Goal: Transaction & Acquisition: Purchase product/service

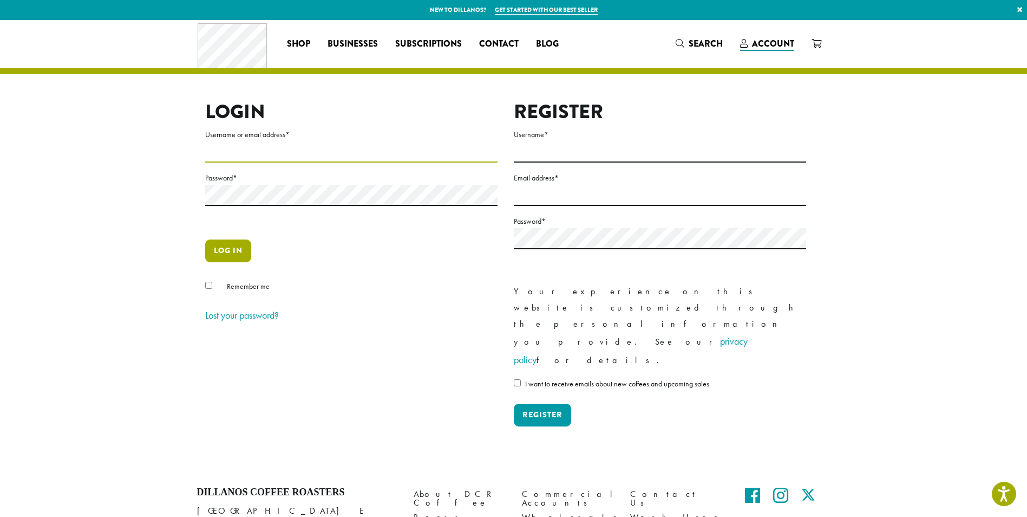
type input "**********"
click at [232, 246] on button "Log in" at bounding box center [228, 250] width 46 height 23
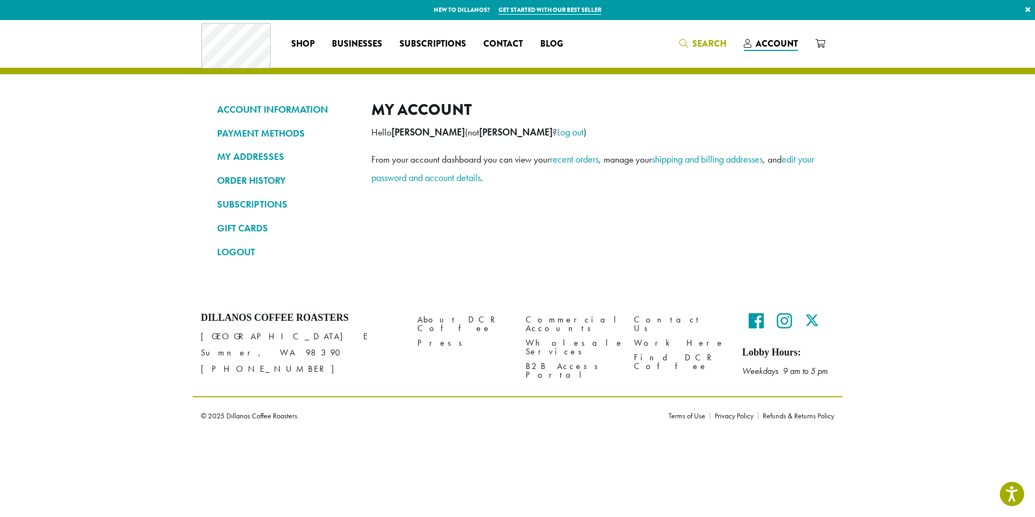
click at [715, 42] on span "Search" at bounding box center [710, 43] width 34 height 12
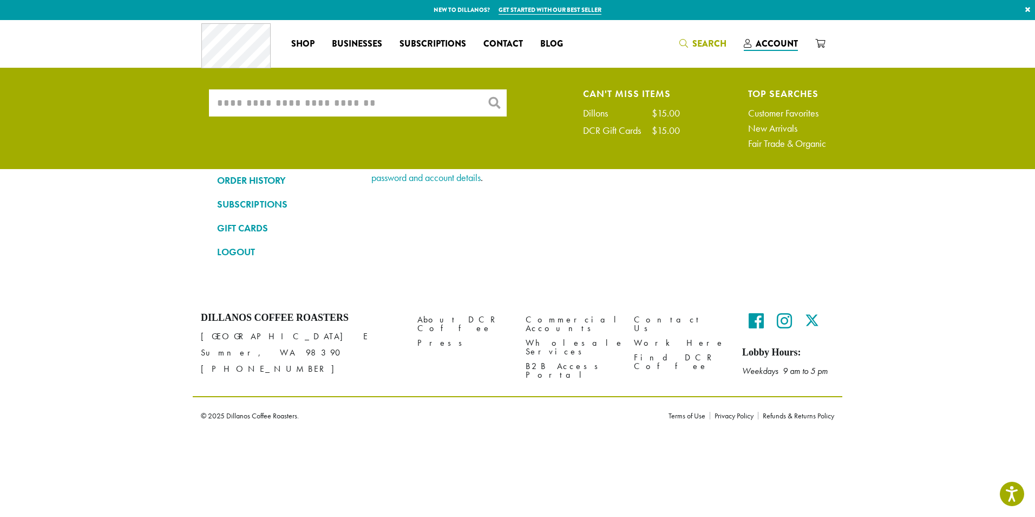
click at [299, 95] on input "What are you searching for?" at bounding box center [358, 102] width 298 height 27
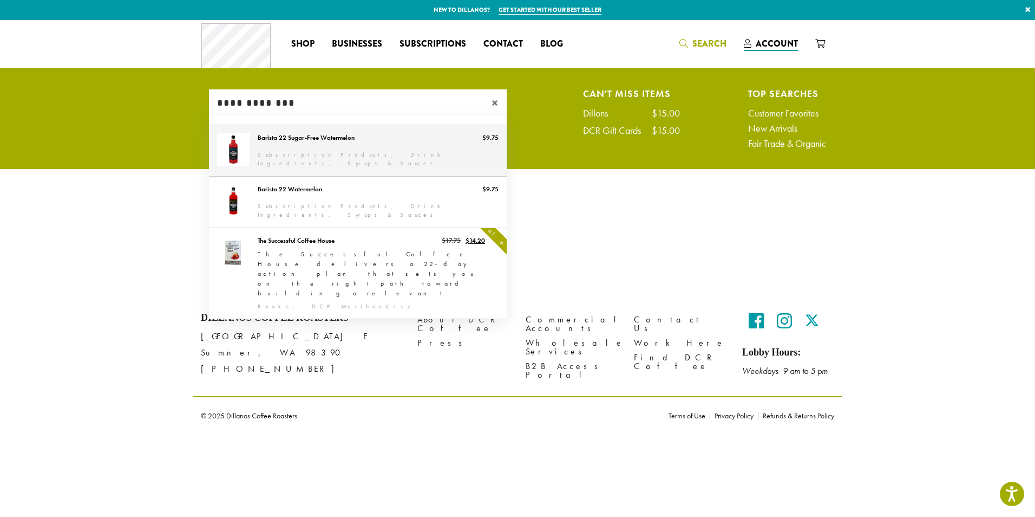
type input "**********"
click at [334, 148] on link "Barista 22 Sugar-Free Watermelon" at bounding box center [358, 150] width 298 height 51
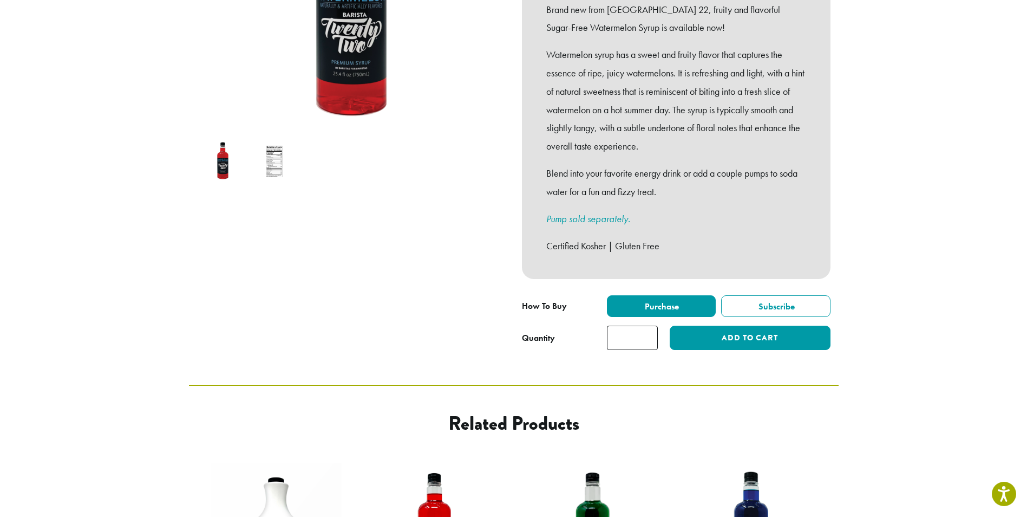
type input "*"
click at [648, 325] on input "*" at bounding box center [632, 337] width 51 height 24
click at [731, 326] on button "Add to cart" at bounding box center [750, 337] width 160 height 24
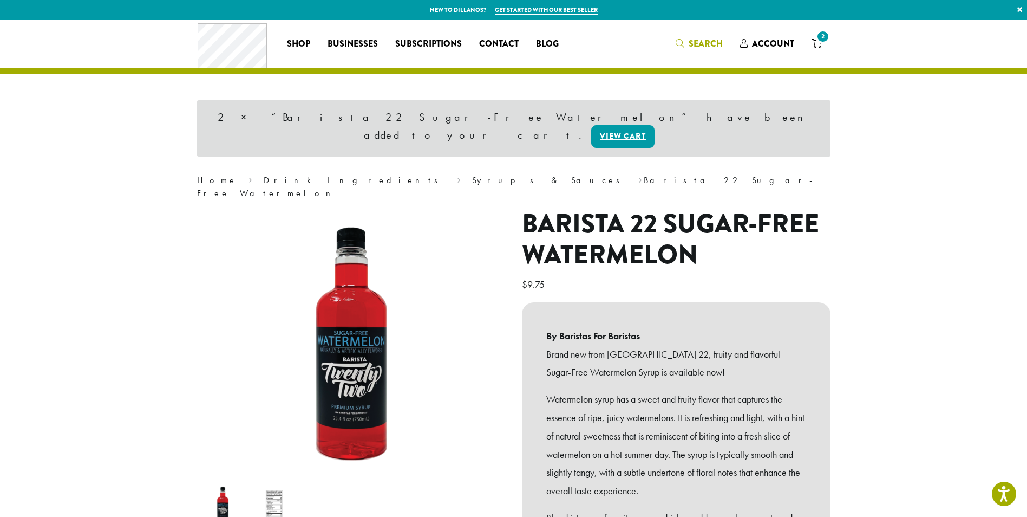
click at [699, 45] on span "Search" at bounding box center [706, 43] width 34 height 12
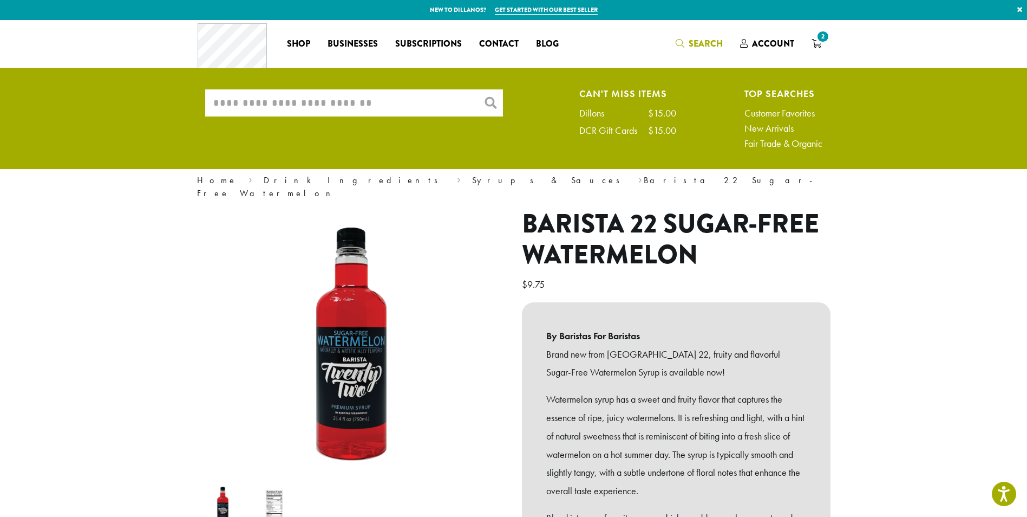
click at [316, 108] on input "What are you searching for?" at bounding box center [354, 102] width 298 height 27
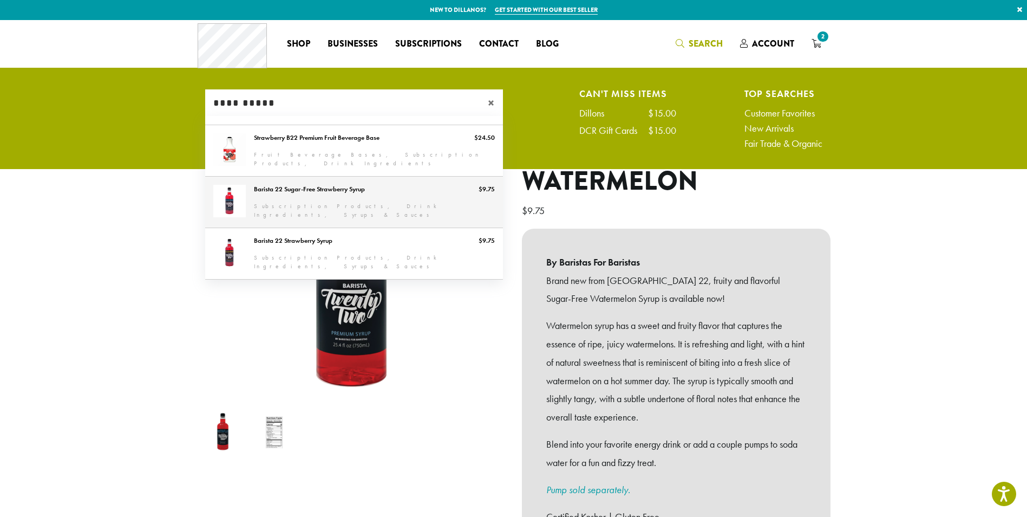
type input "**********"
click at [399, 197] on link "Barista 22 Sugar-Free Strawberry Syrup" at bounding box center [354, 202] width 298 height 51
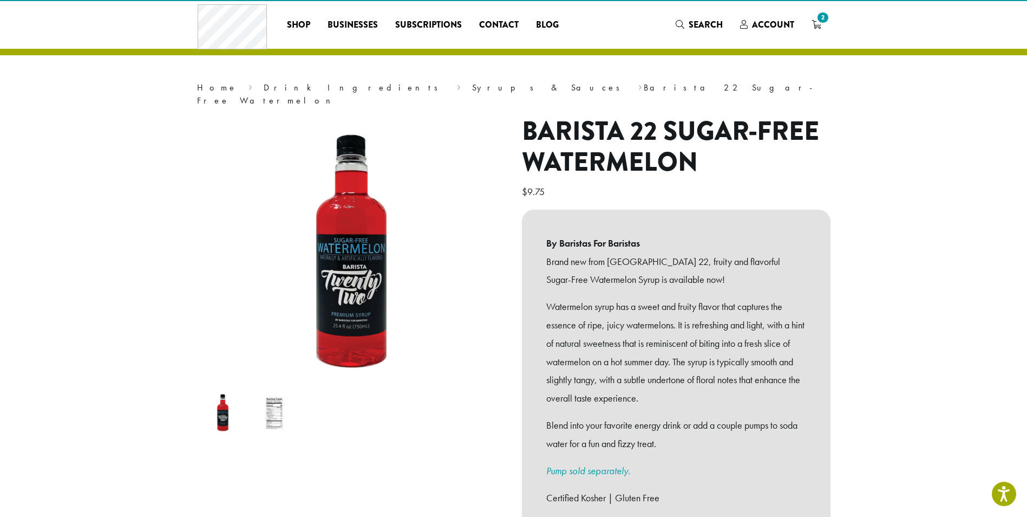
scroll to position [217, 0]
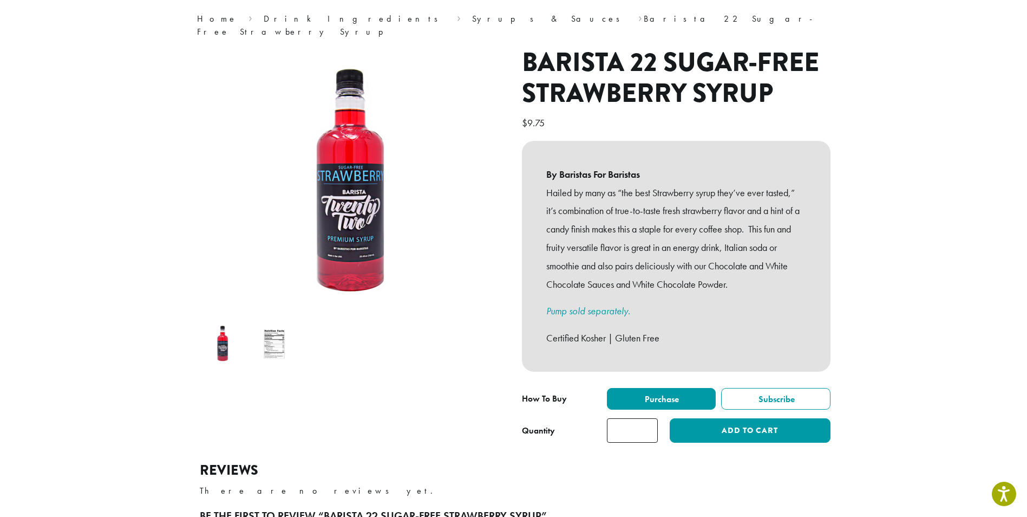
scroll to position [217, 0]
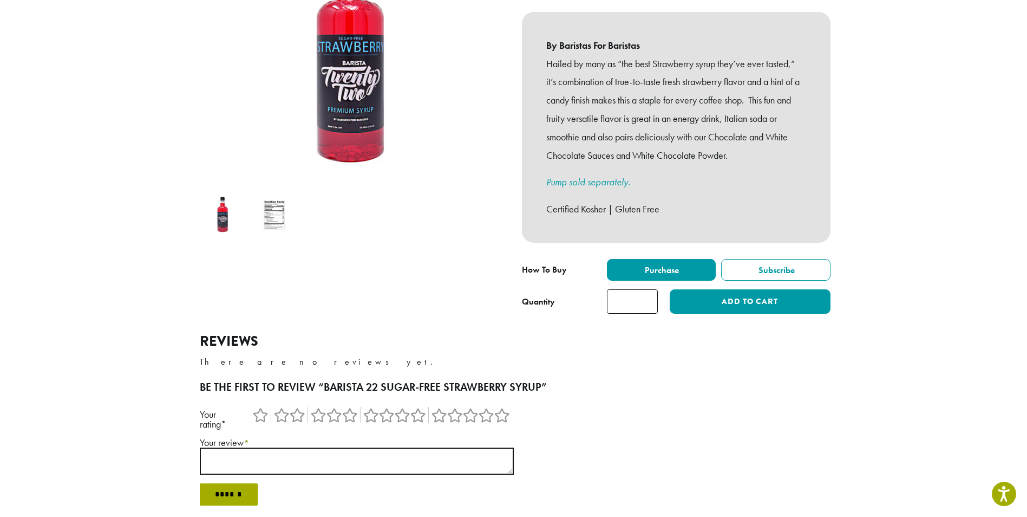
type input "*"
click at [650, 289] on input "*" at bounding box center [632, 301] width 51 height 24
click at [712, 291] on button "Add to cart" at bounding box center [750, 301] width 160 height 24
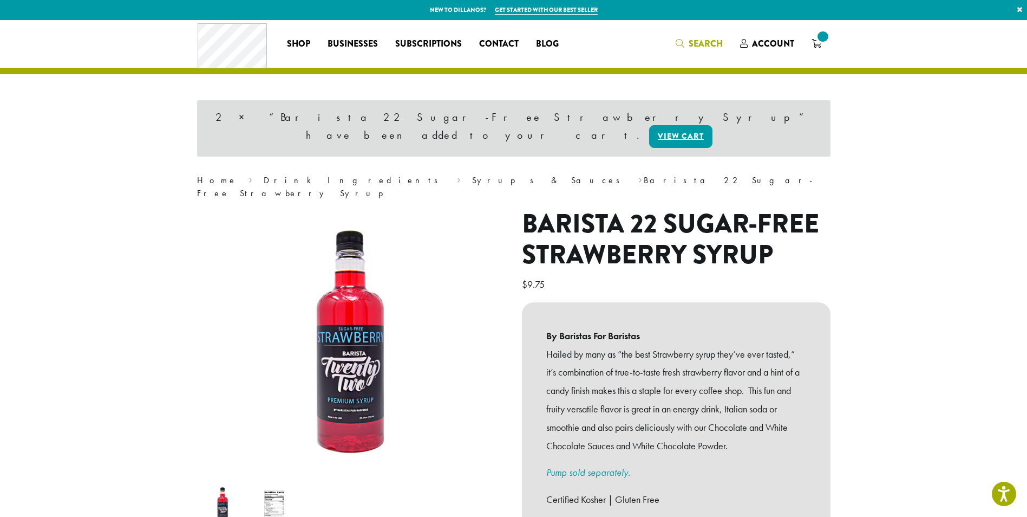
drag, startPoint x: 682, startPoint y: 46, endPoint x: 669, endPoint y: 47, distance: 13.0
click at [683, 46] on icon "Search" at bounding box center [680, 43] width 9 height 9
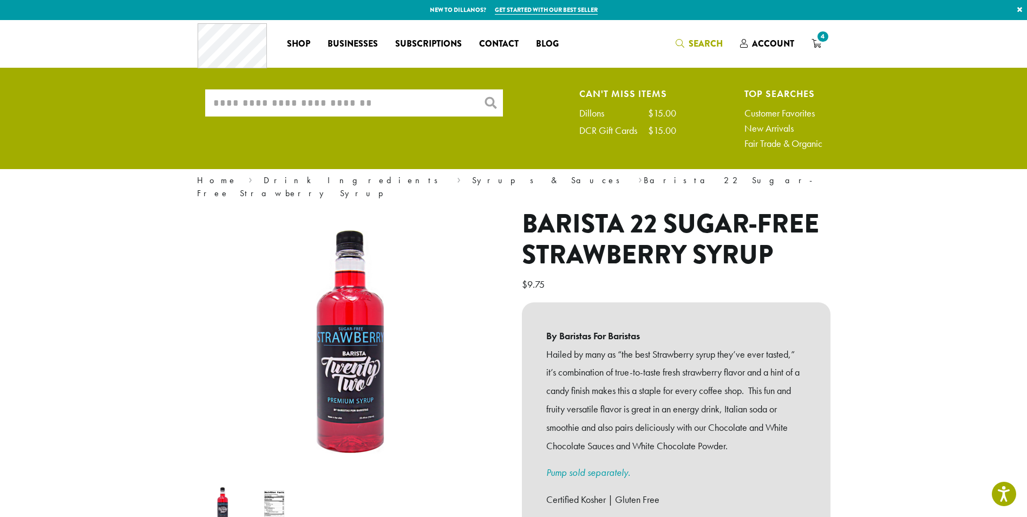
click at [439, 96] on input "What are you searching for?" at bounding box center [354, 102] width 298 height 27
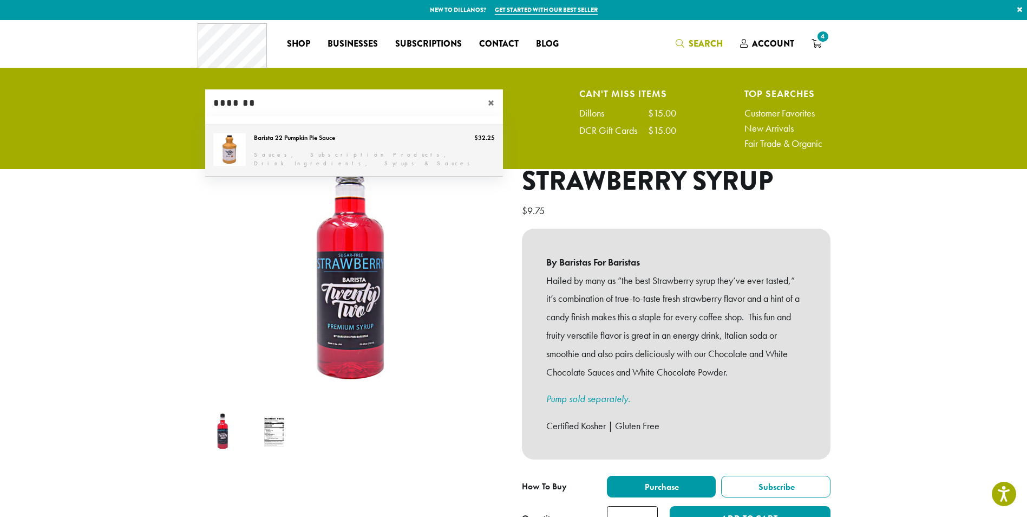
type input "*******"
click at [308, 135] on link "Barista 22 Pumpkin Pie Sauce" at bounding box center [354, 150] width 298 height 51
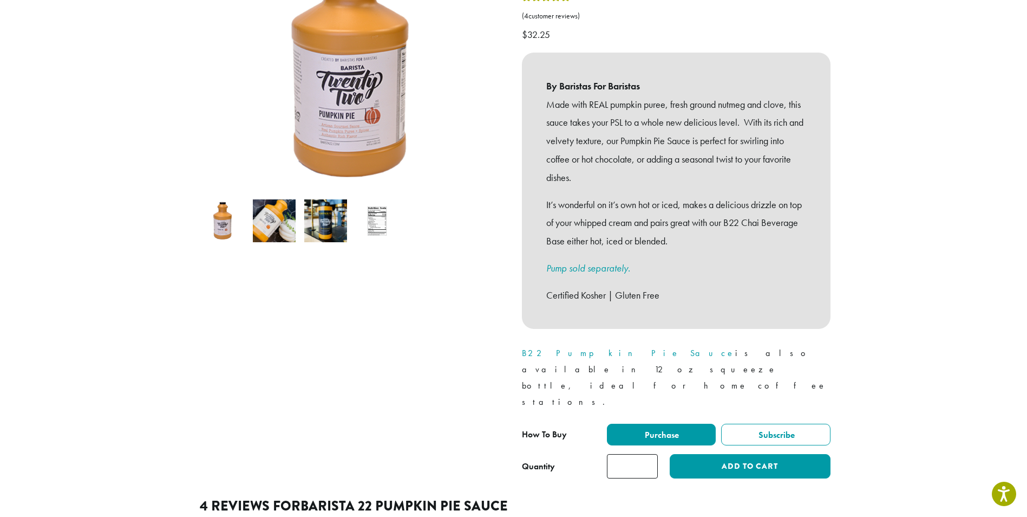
scroll to position [271, 0]
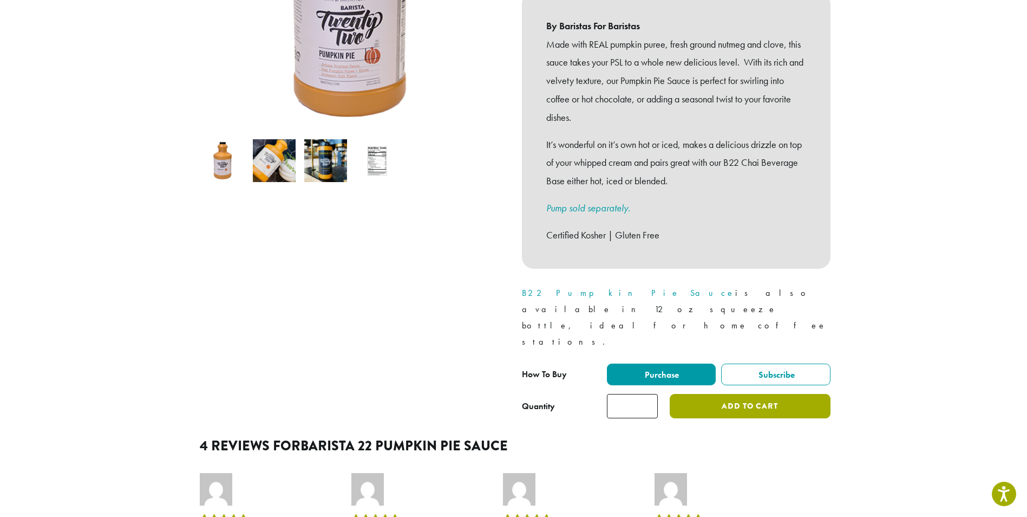
click at [724, 394] on button "Add to cart" at bounding box center [750, 406] width 160 height 24
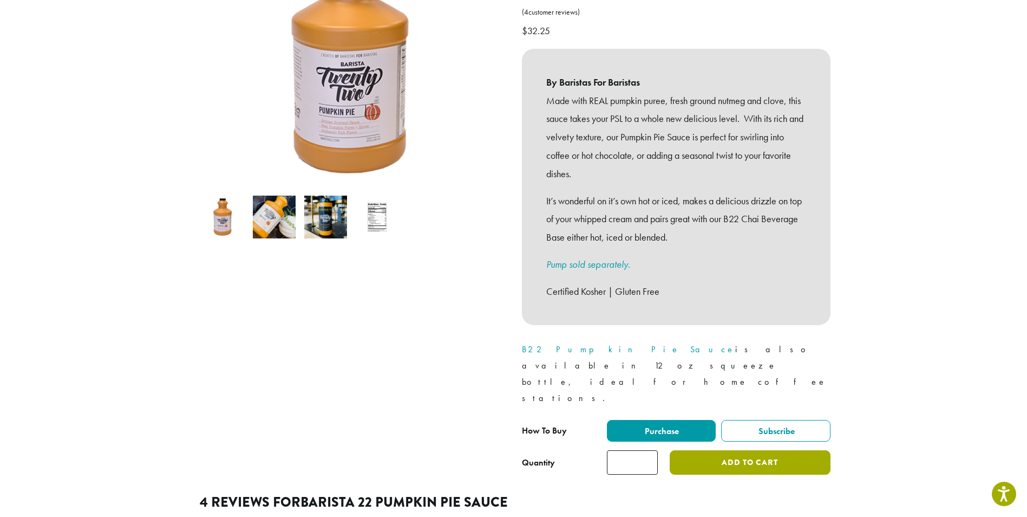
scroll to position [217, 0]
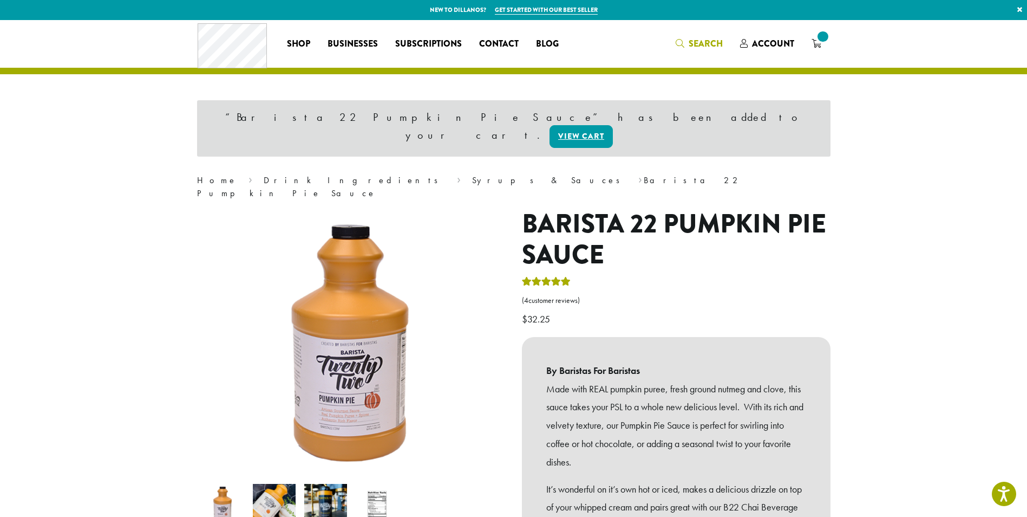
click at [705, 36] on link "Search" at bounding box center [699, 44] width 64 height 18
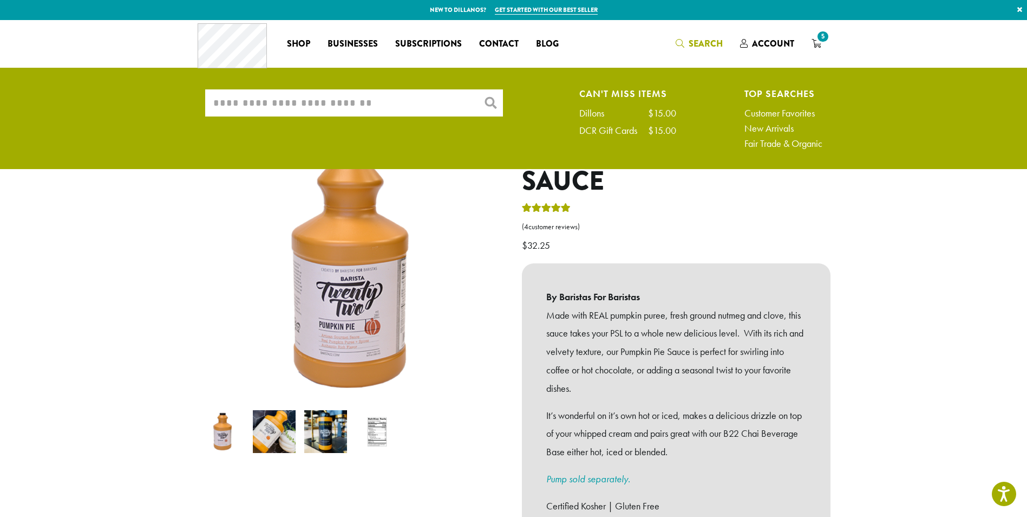
click at [346, 102] on input "What are you searching for?" at bounding box center [354, 102] width 298 height 27
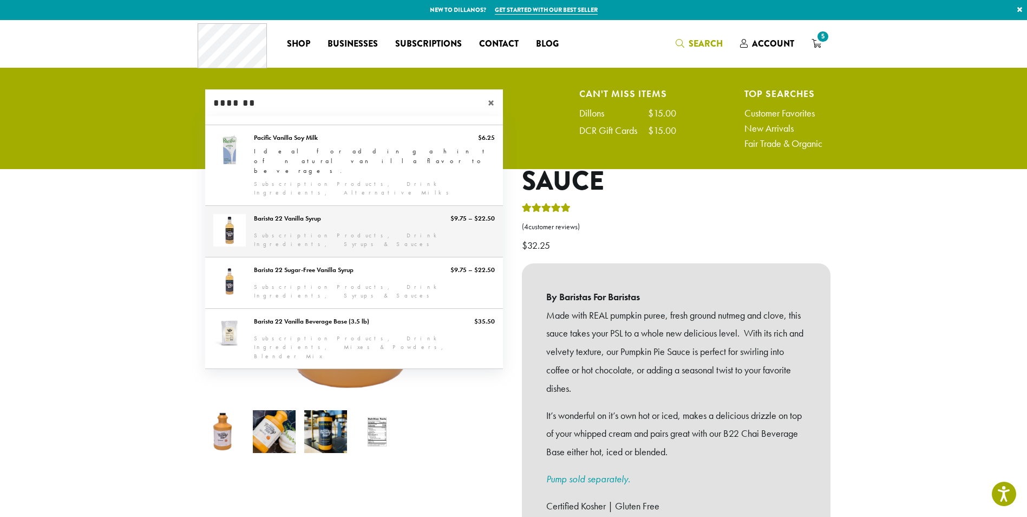
type input "*******"
click at [275, 206] on link "Barista 22 Vanilla Syrup" at bounding box center [354, 231] width 298 height 51
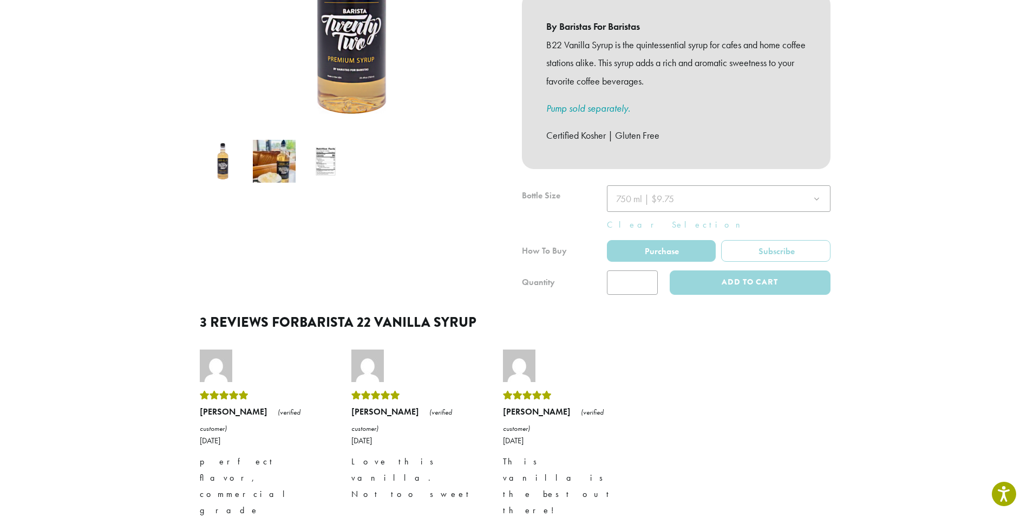
scroll to position [271, 0]
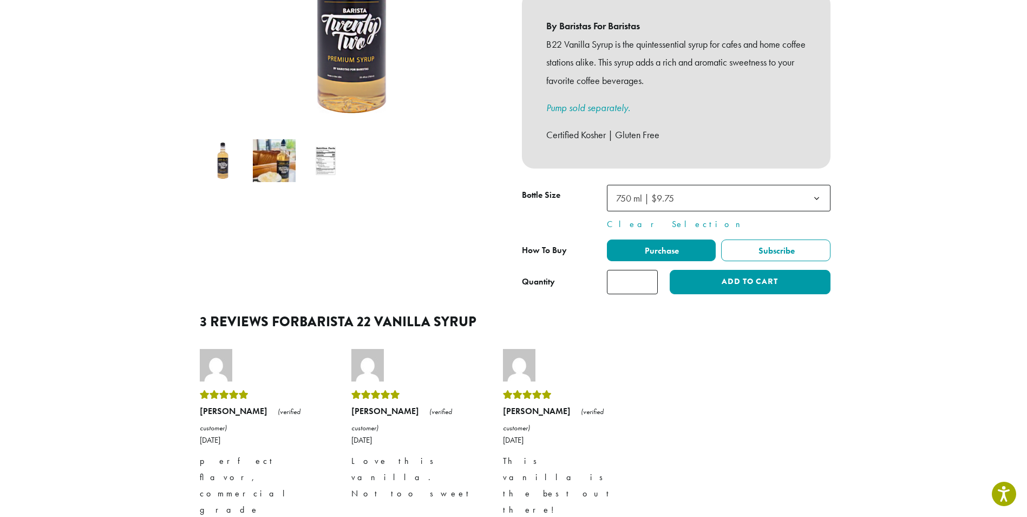
click at [637, 270] on input "*" at bounding box center [632, 282] width 51 height 24
type input "**"
click at [708, 270] on button "Add to cart" at bounding box center [750, 282] width 160 height 24
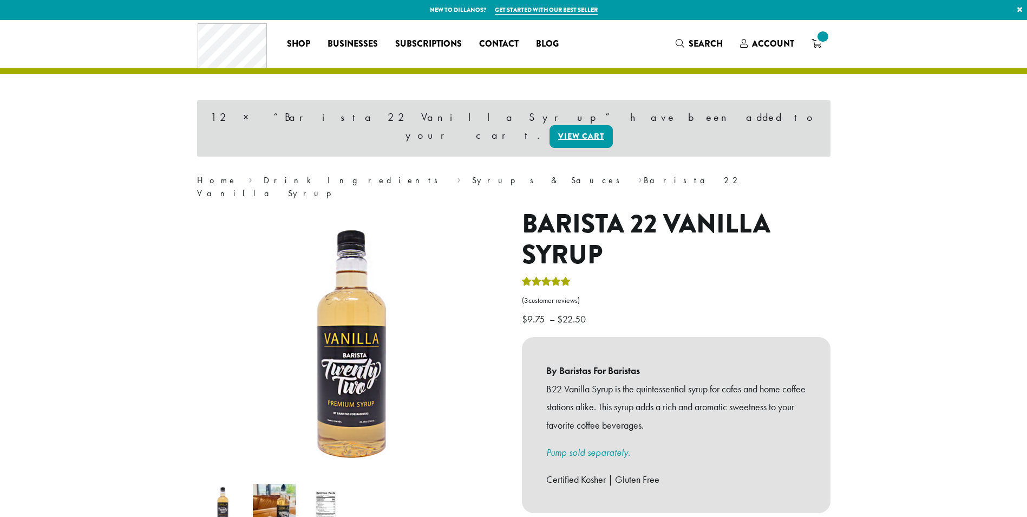
scroll to position [217, 0]
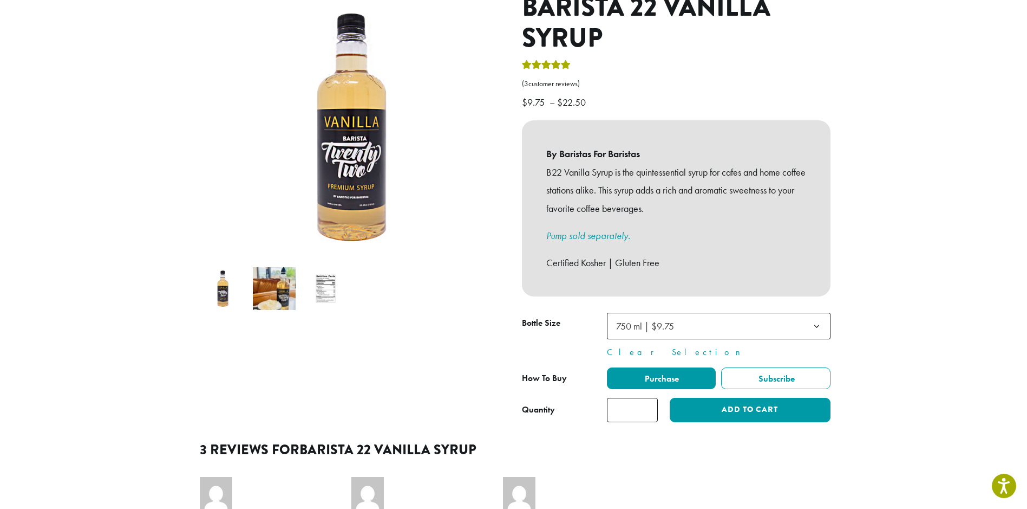
click at [814, 313] on b at bounding box center [817, 326] width 27 height 27
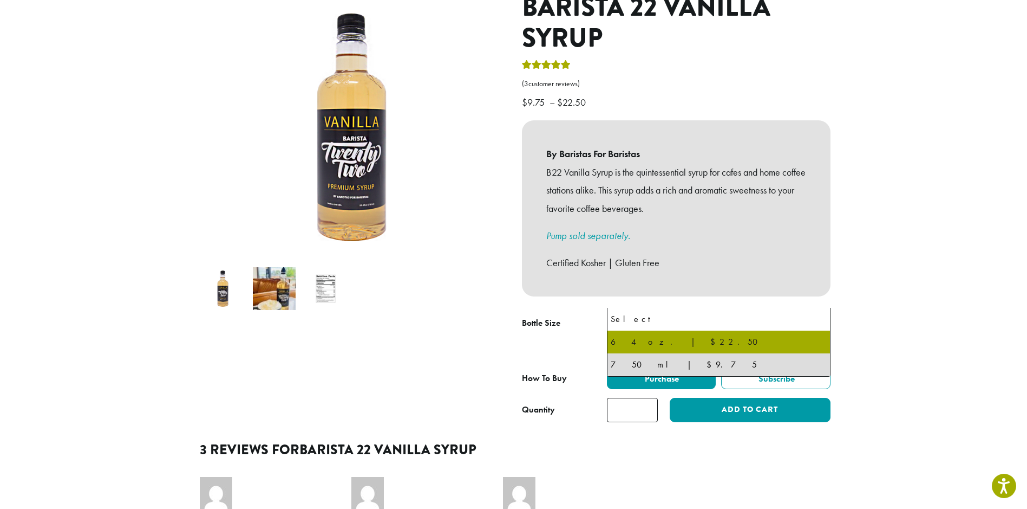
select select "*****"
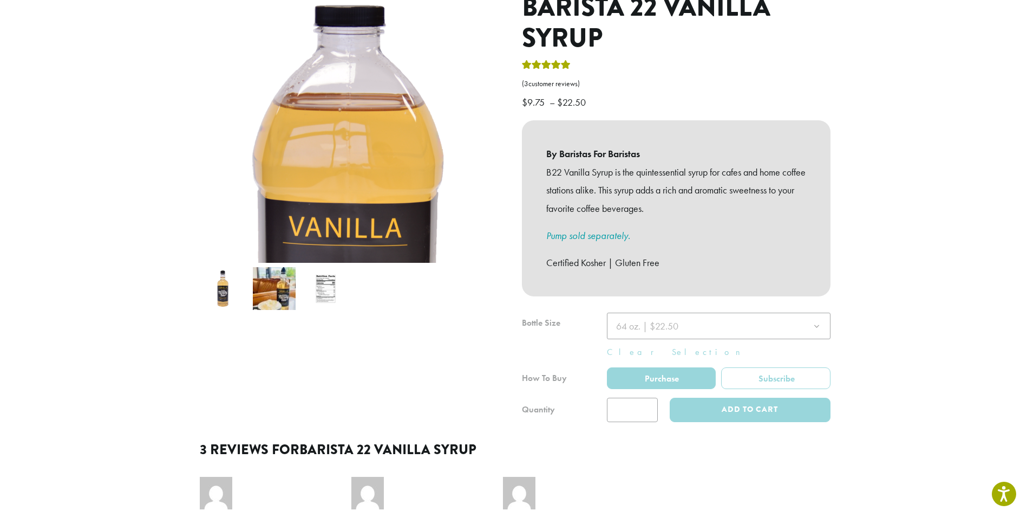
scroll to position [159, 0]
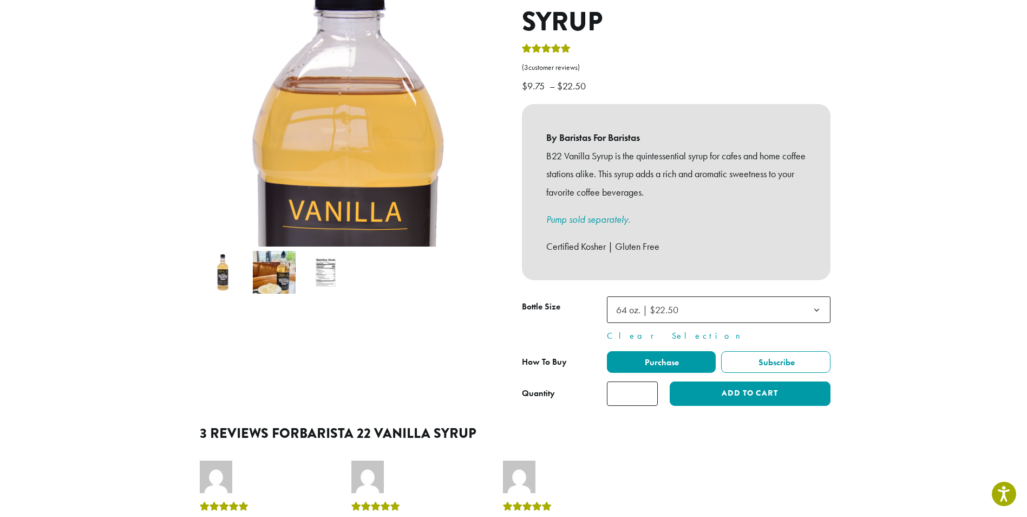
click at [635, 382] on input "**" at bounding box center [632, 393] width 51 height 24
type input "*"
click at [766, 381] on button "Add to cart" at bounding box center [750, 393] width 160 height 24
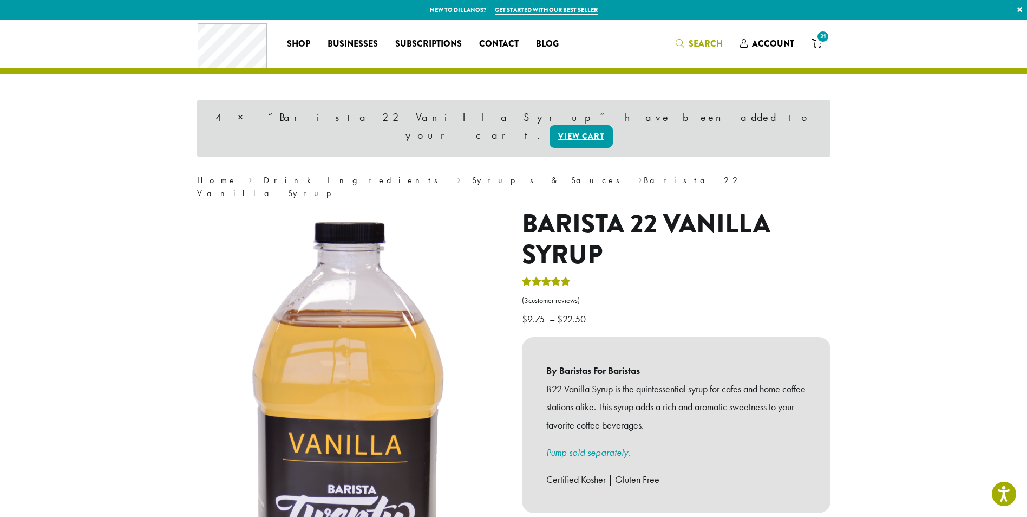
click at [685, 47] on icon "Search" at bounding box center [680, 43] width 9 height 9
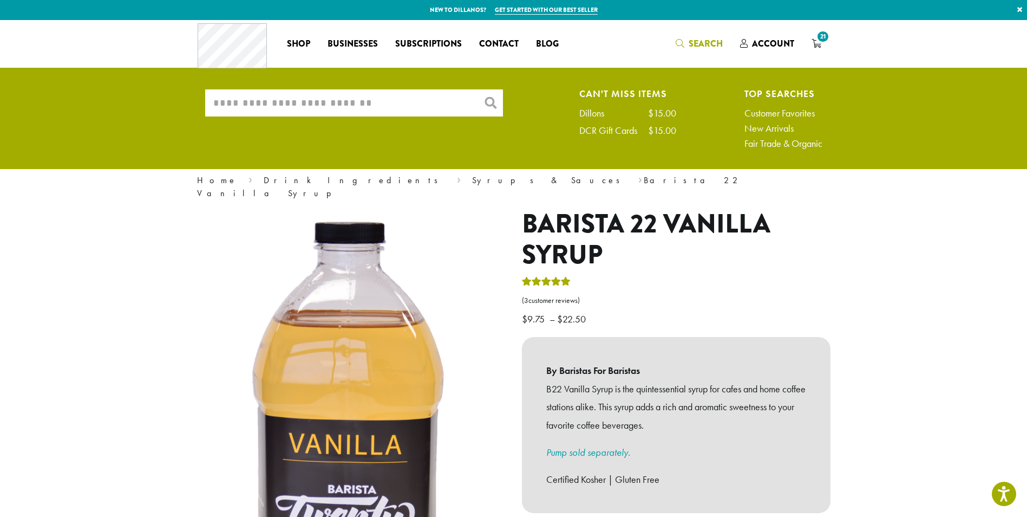
click at [377, 102] on input "What are you searching for?" at bounding box center [354, 102] width 298 height 27
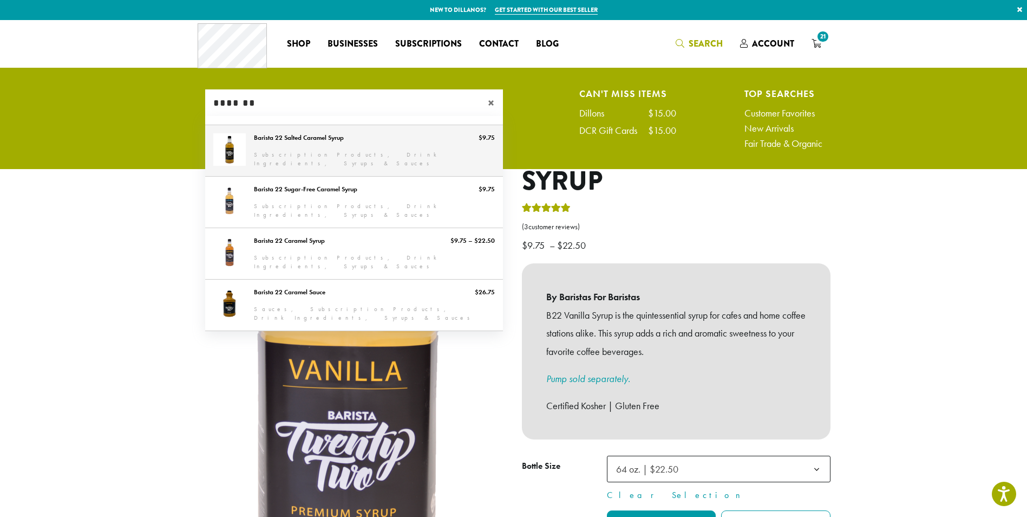
type input "*******"
click at [316, 151] on link "Barista 22 Salted Caramel Syrup" at bounding box center [354, 150] width 298 height 51
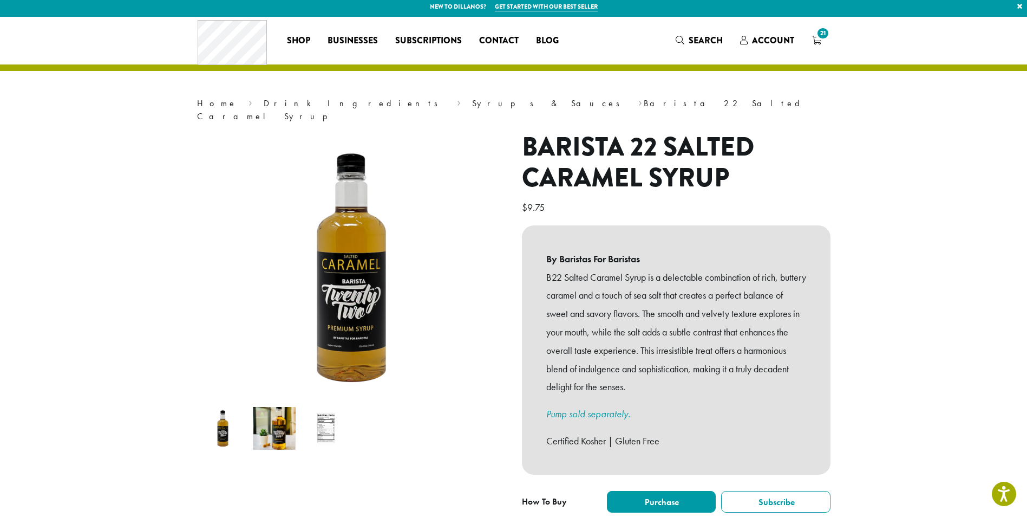
scroll to position [54, 0]
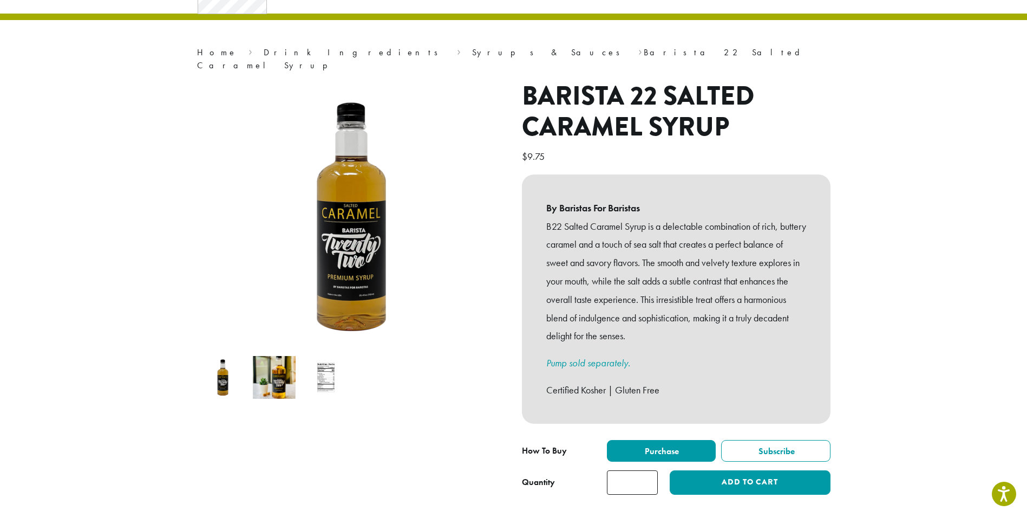
type input "*"
click at [650, 470] on input "*" at bounding box center [632, 482] width 51 height 24
click at [722, 471] on button "Add to cart" at bounding box center [750, 482] width 160 height 24
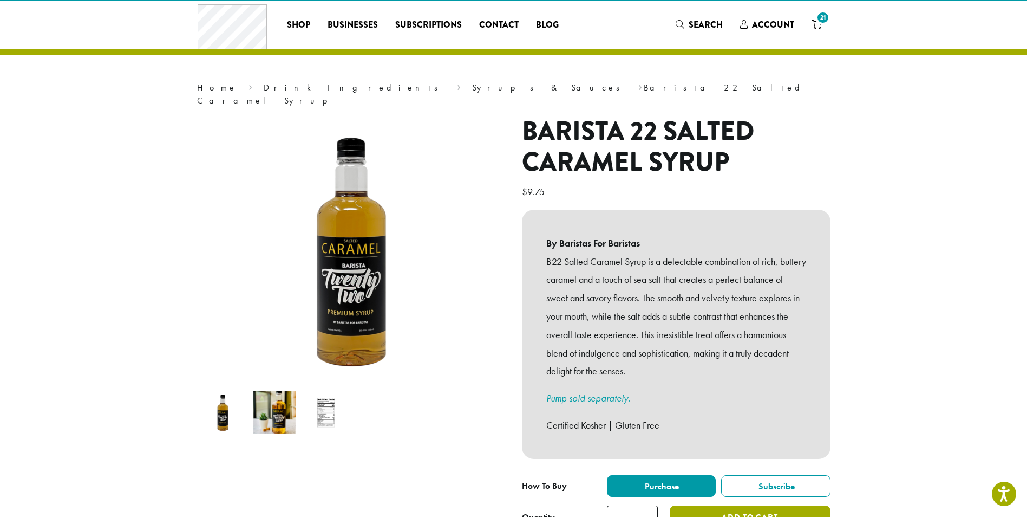
scroll to position [0, 0]
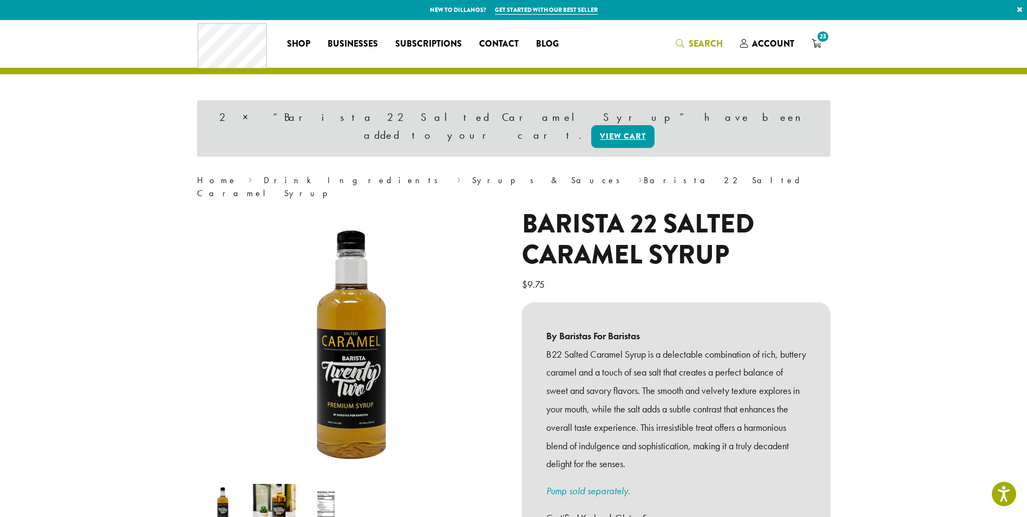
click at [690, 38] on span "Search" at bounding box center [706, 43] width 34 height 12
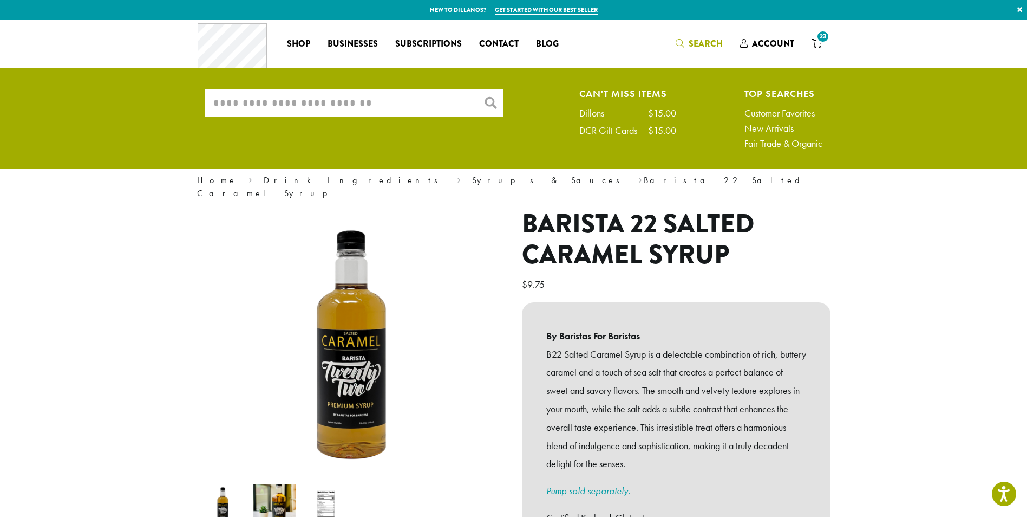
click at [299, 108] on input "What are you searching for?" at bounding box center [354, 102] width 298 height 27
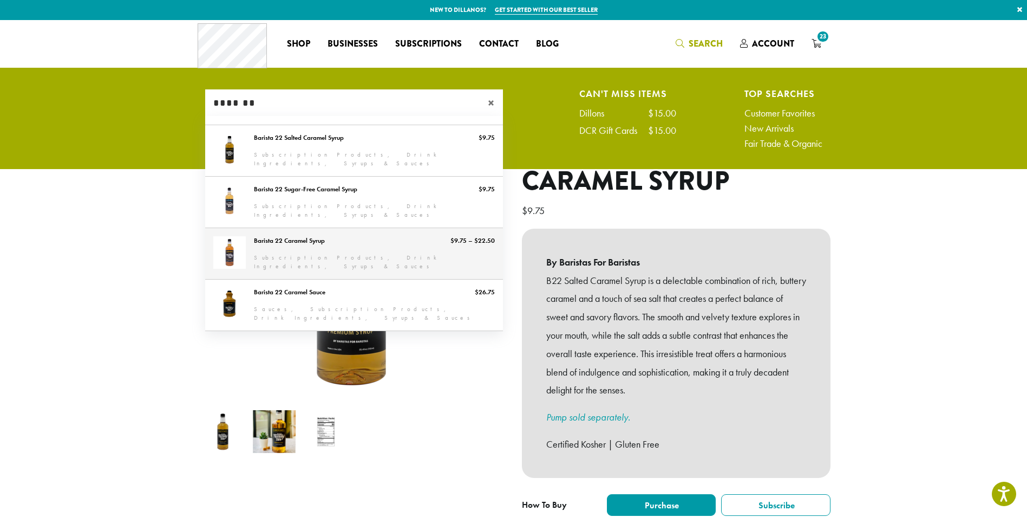
type input "*******"
click at [291, 236] on link "Barista 22 Caramel Syrup" at bounding box center [354, 253] width 298 height 51
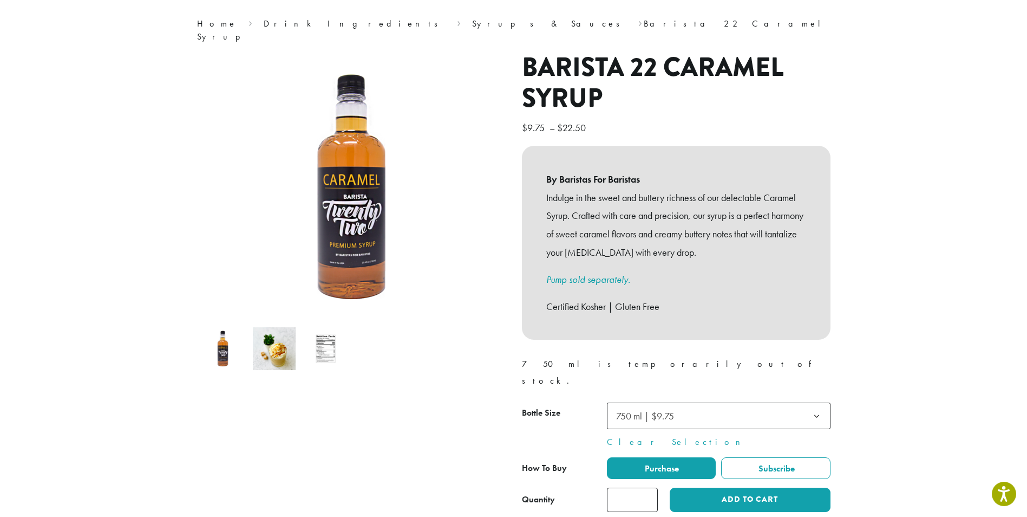
scroll to position [217, 0]
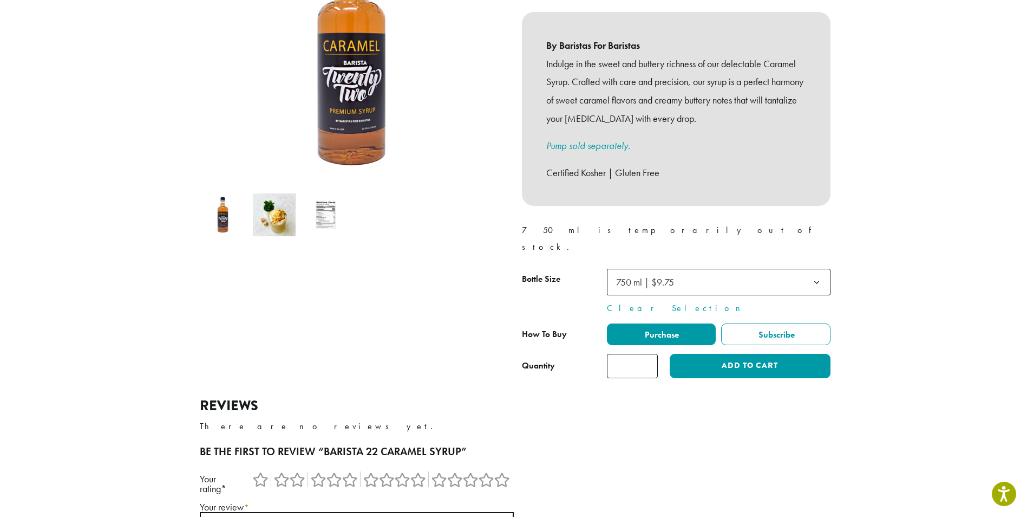
click at [650, 354] on input "*" at bounding box center [632, 366] width 51 height 24
type input "*"
click at [650, 354] on input "*" at bounding box center [632, 366] width 51 height 24
click at [712, 354] on button "Add to cart" at bounding box center [750, 366] width 160 height 24
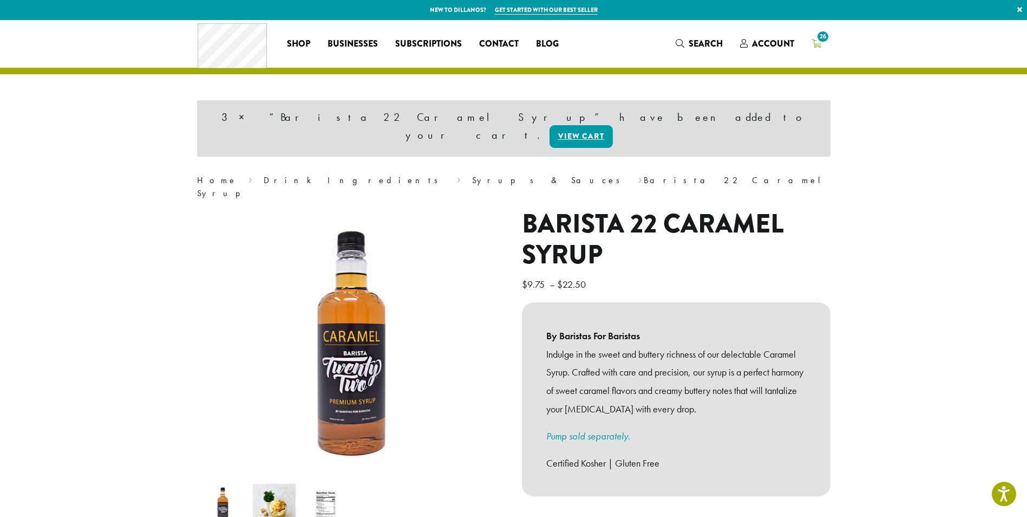
click at [825, 41] on span "26" at bounding box center [823, 36] width 15 height 15
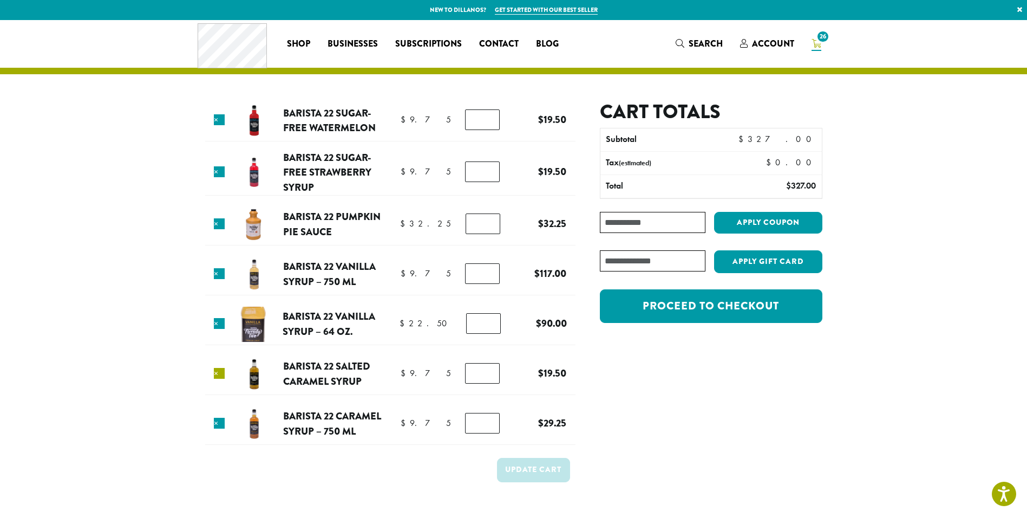
click at [221, 370] on link "×" at bounding box center [219, 373] width 11 height 11
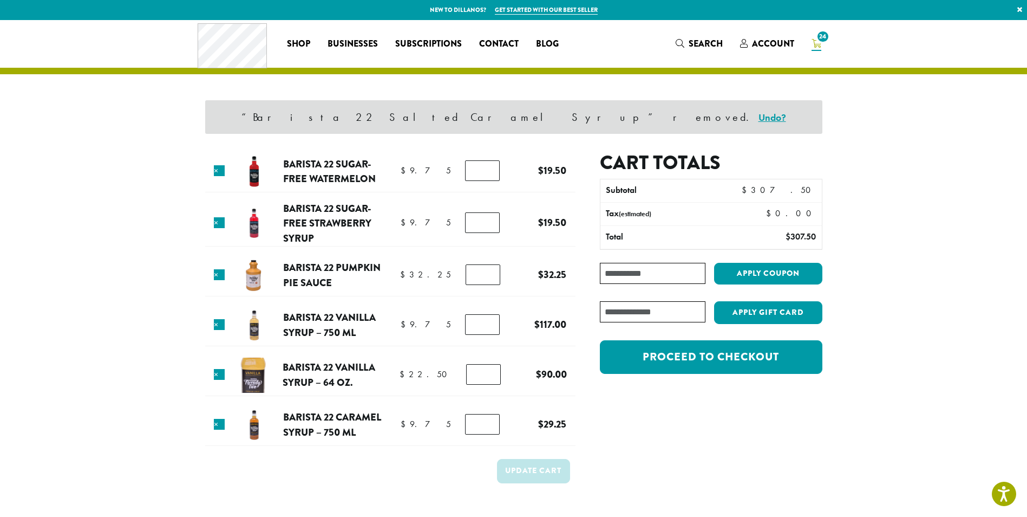
click at [703, 42] on span "Search" at bounding box center [706, 43] width 34 height 12
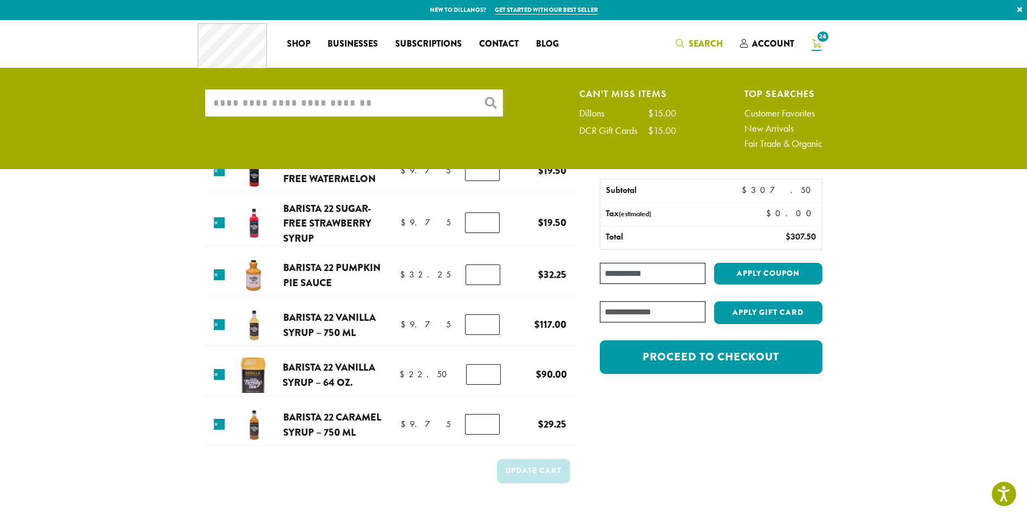
click at [355, 104] on input "What are you searching for?" at bounding box center [354, 102] width 298 height 27
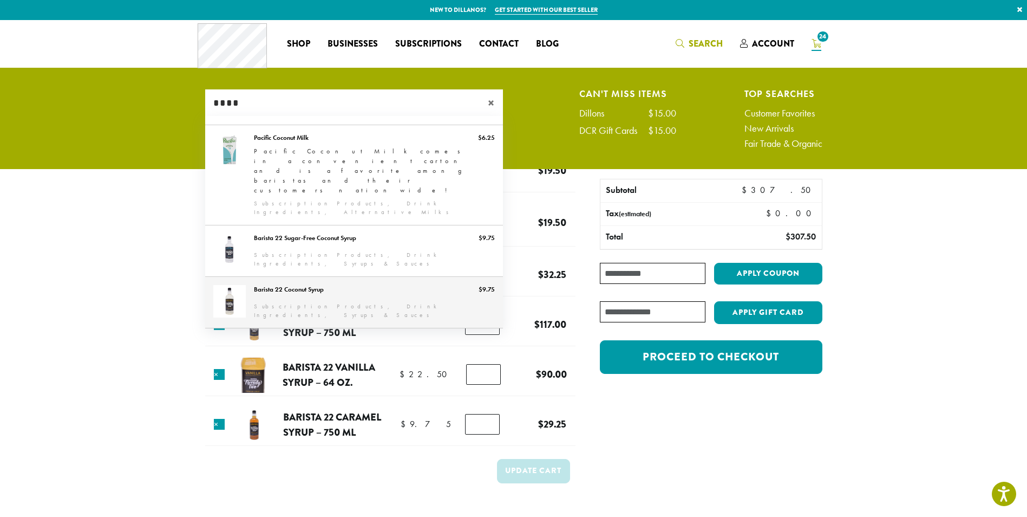
type input "****"
click at [314, 277] on link "Barista 22 Coconut Syrup" at bounding box center [354, 302] width 298 height 51
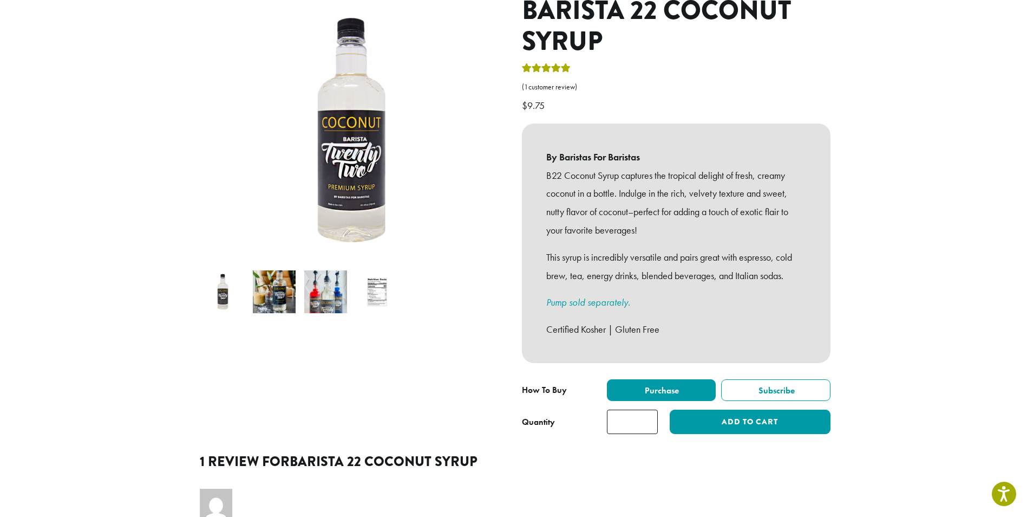
scroll to position [162, 0]
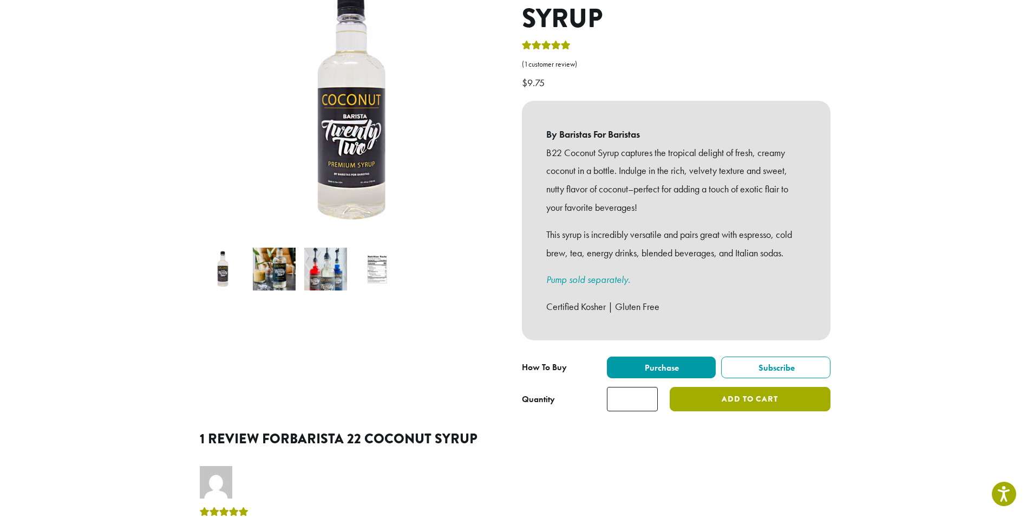
click at [718, 387] on button "Add to cart" at bounding box center [750, 399] width 160 height 24
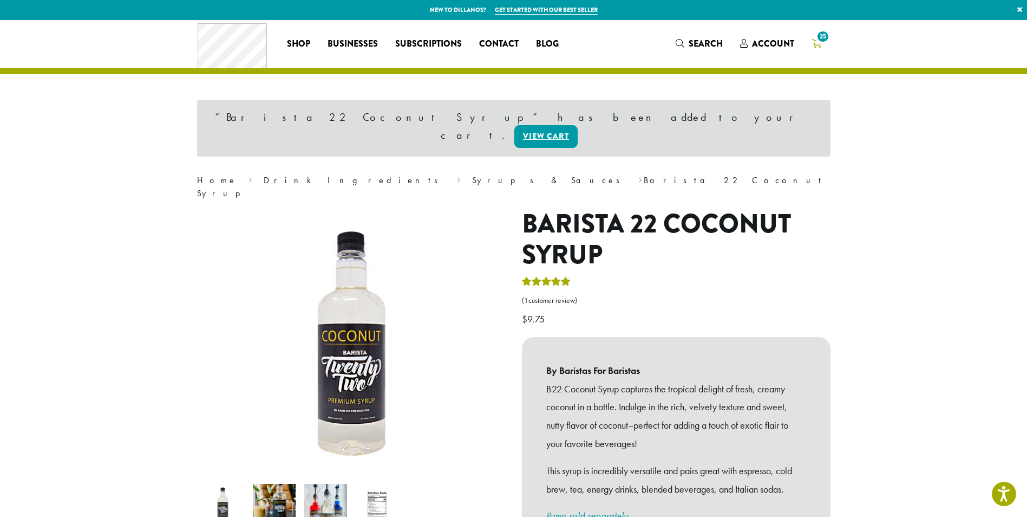
click at [814, 41] on icon "25" at bounding box center [817, 43] width 10 height 9
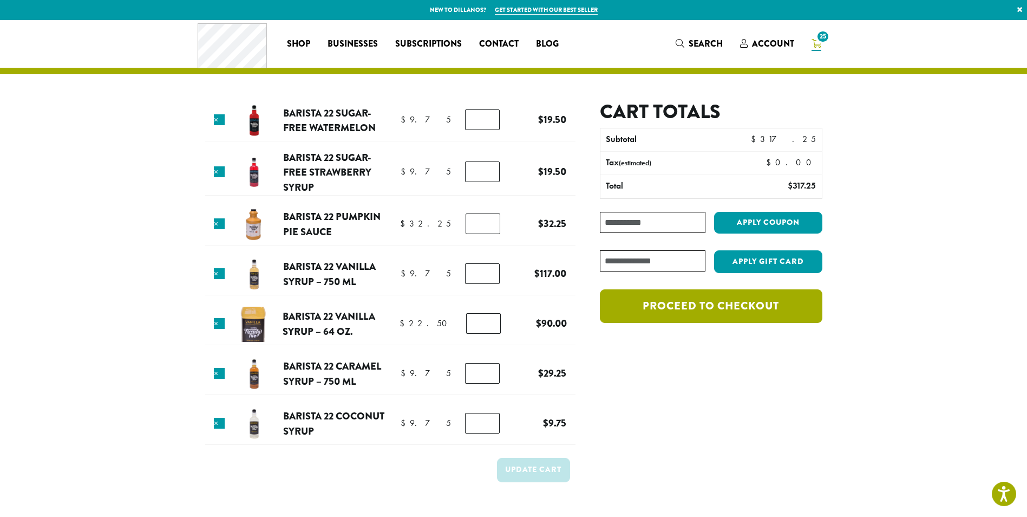
click at [737, 310] on link "Proceed to checkout" at bounding box center [711, 306] width 222 height 34
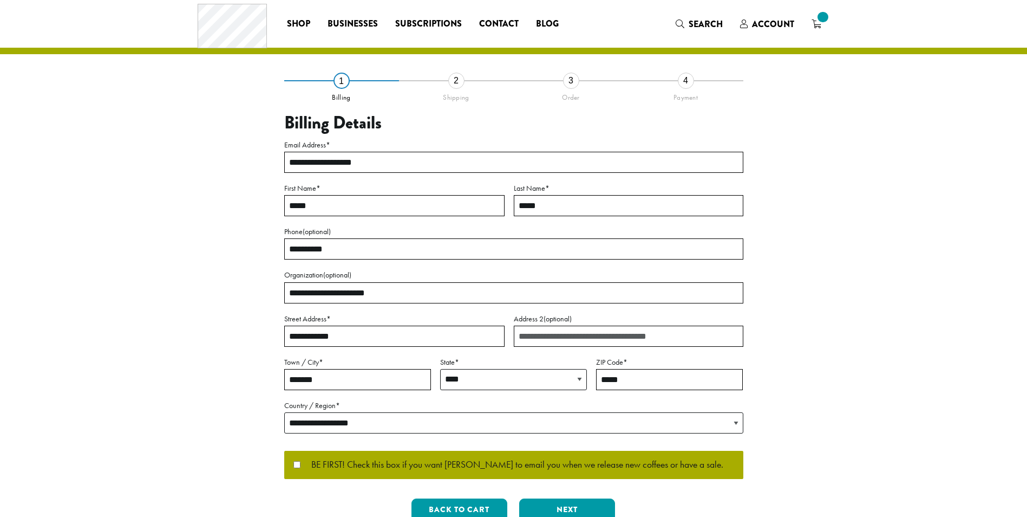
select select "**"
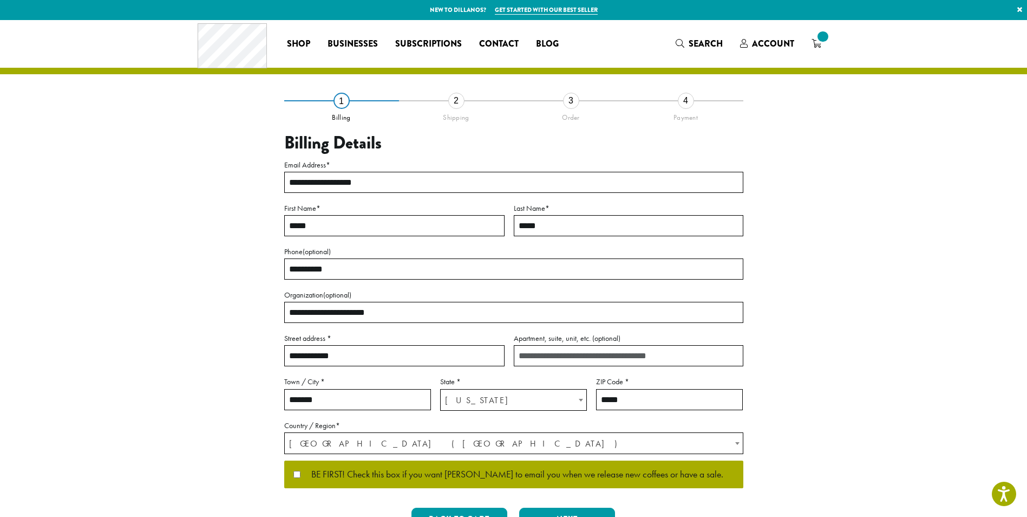
scroll to position [187, 0]
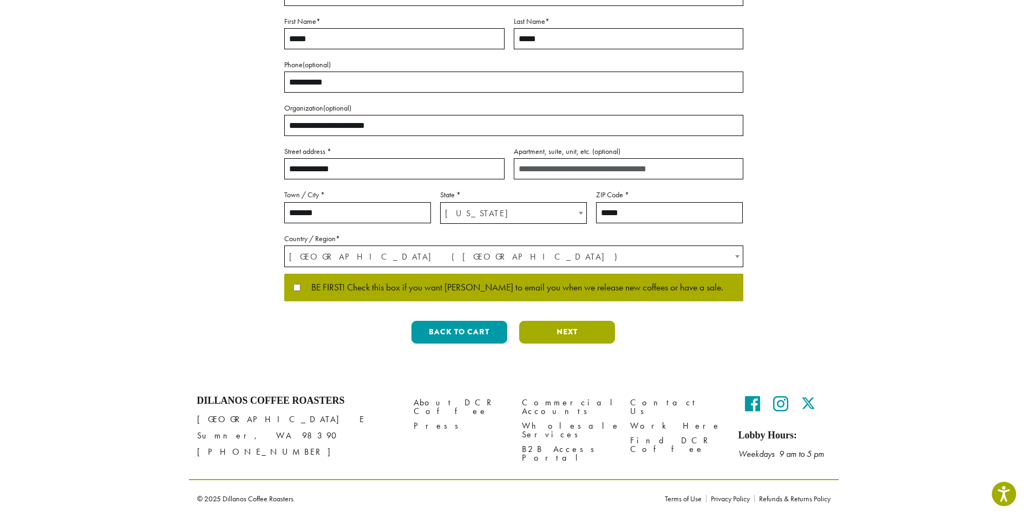
click at [568, 329] on button "Next" at bounding box center [567, 332] width 96 height 23
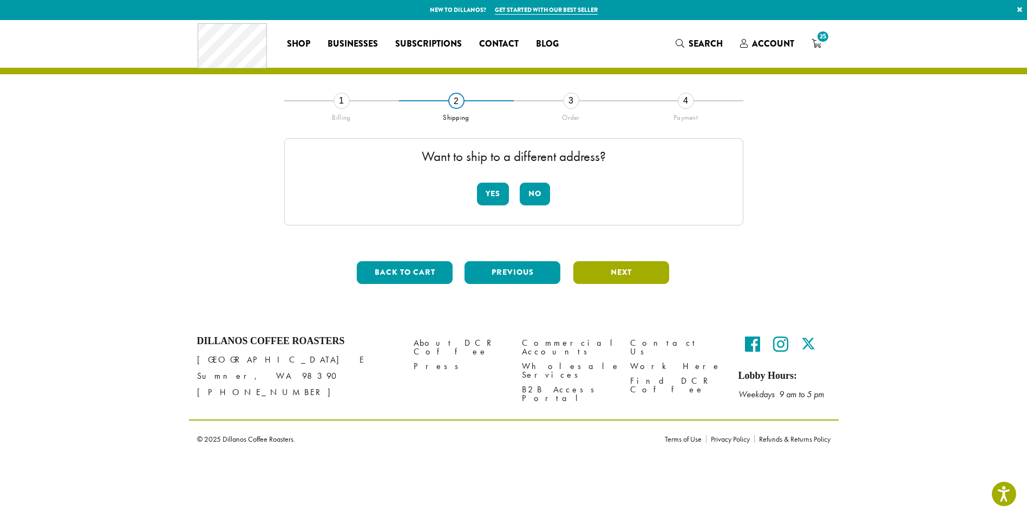
scroll to position [0, 0]
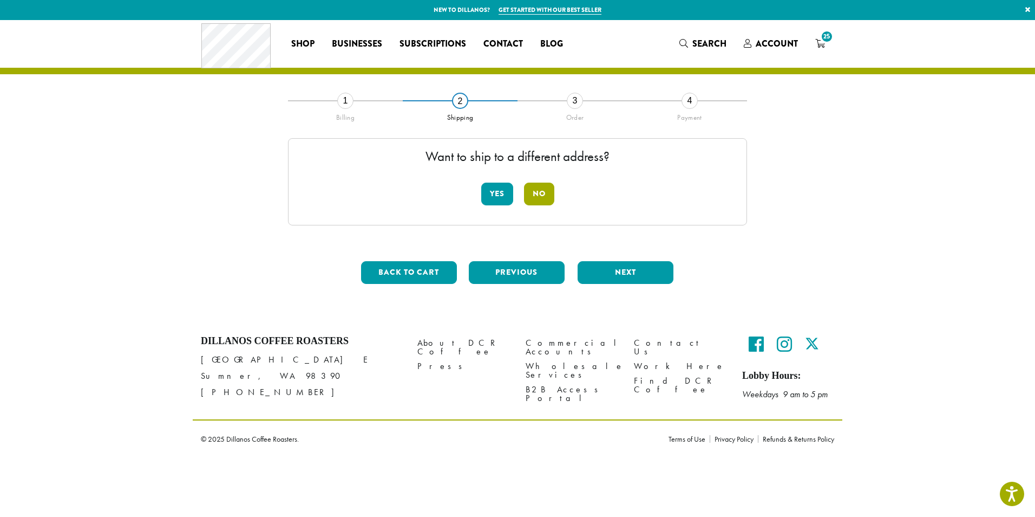
click at [544, 195] on button "No" at bounding box center [539, 194] width 30 height 23
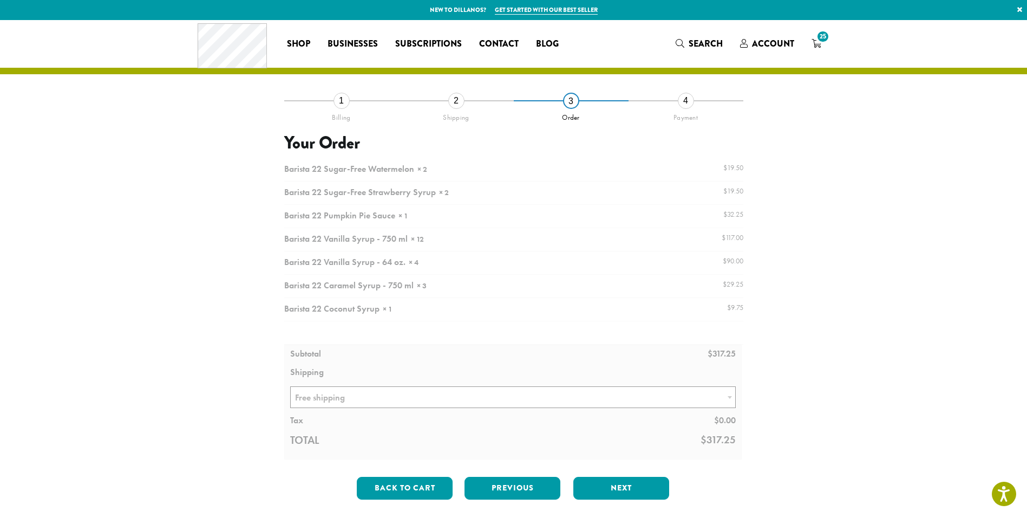
scroll to position [156, 0]
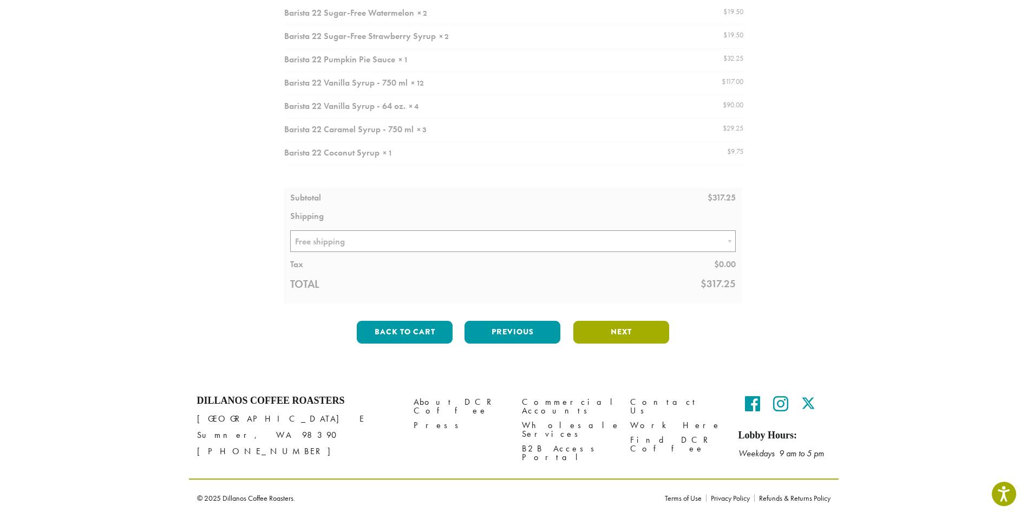
click at [640, 328] on button "Next" at bounding box center [622, 332] width 96 height 23
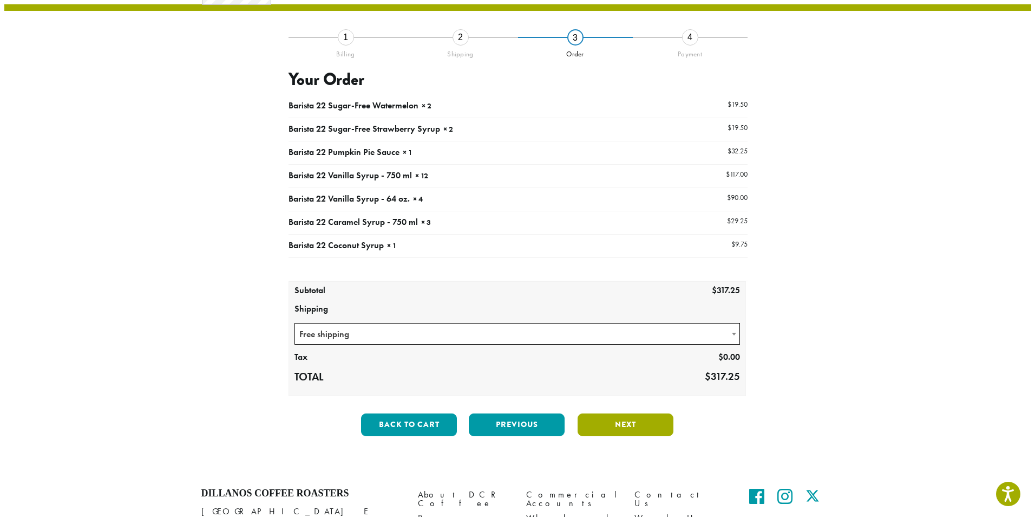
scroll to position [62, 0]
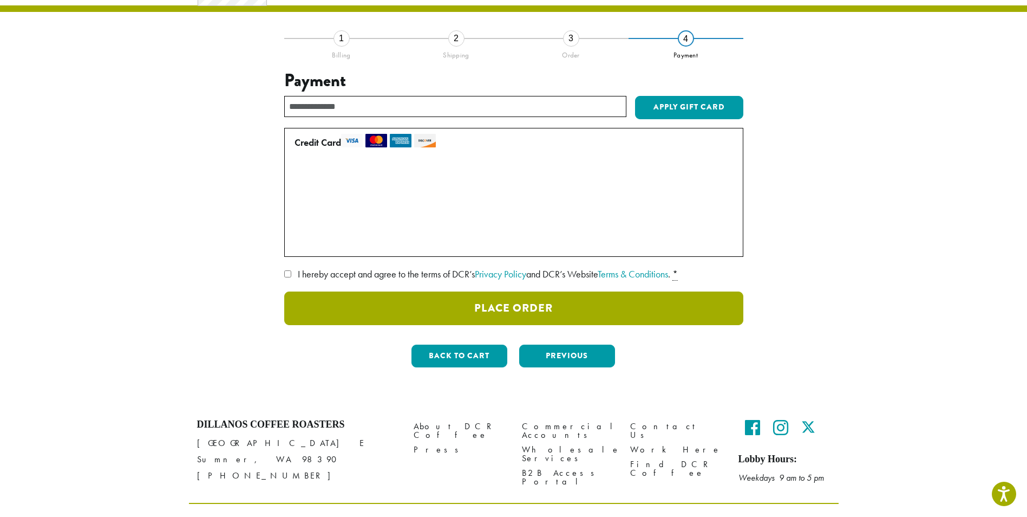
click at [514, 309] on button "Place Order" at bounding box center [513, 308] width 459 height 34
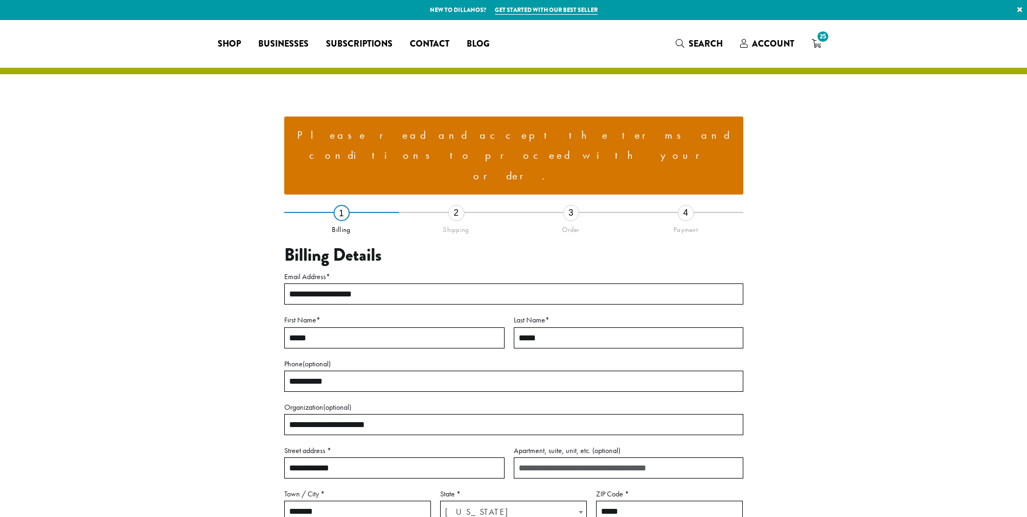
select select "**"
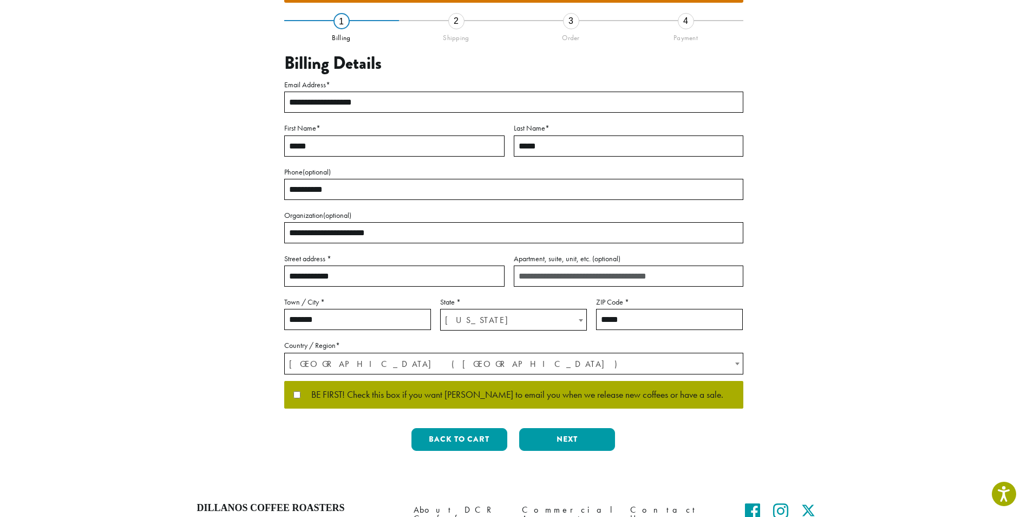
scroll to position [258, 0]
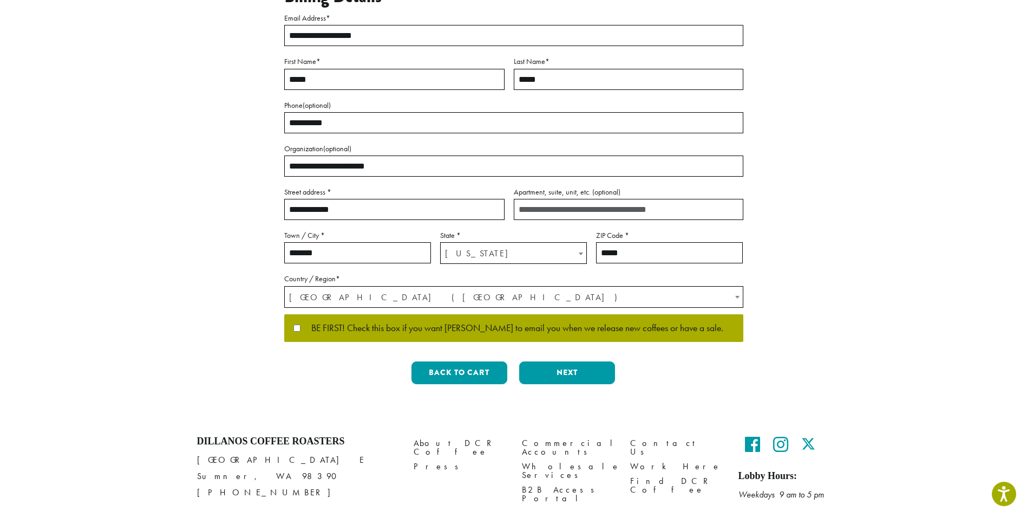
click at [572, 361] on div "Back to cart Previous Next" at bounding box center [513, 376] width 459 height 31
click at [580, 361] on button "Next" at bounding box center [567, 372] width 96 height 23
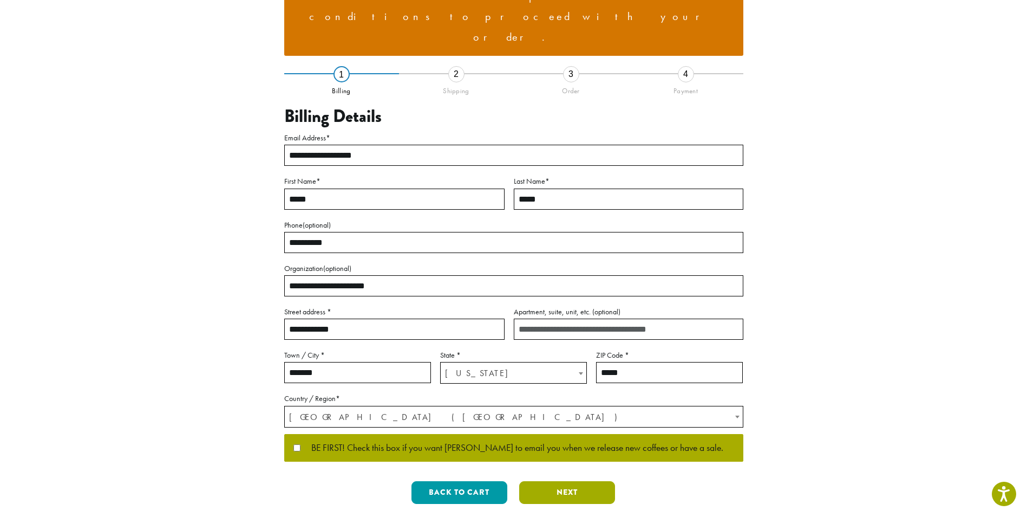
scroll to position [12, 0]
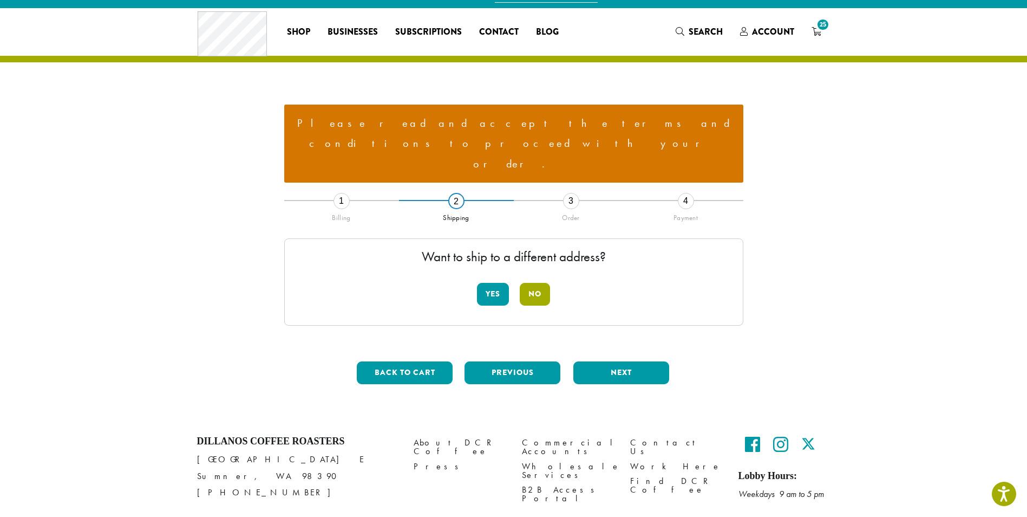
click at [542, 283] on button "No" at bounding box center [535, 294] width 30 height 23
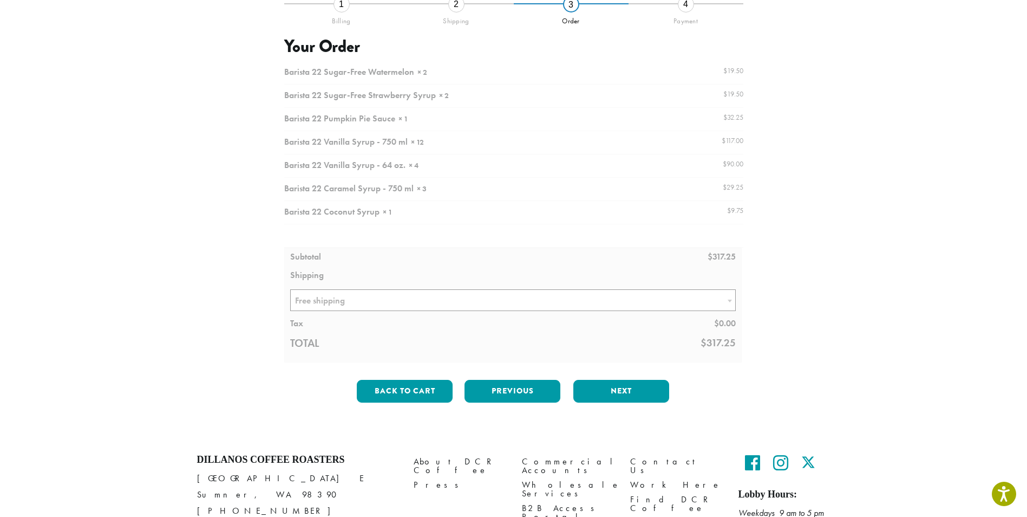
scroll to position [227, 0]
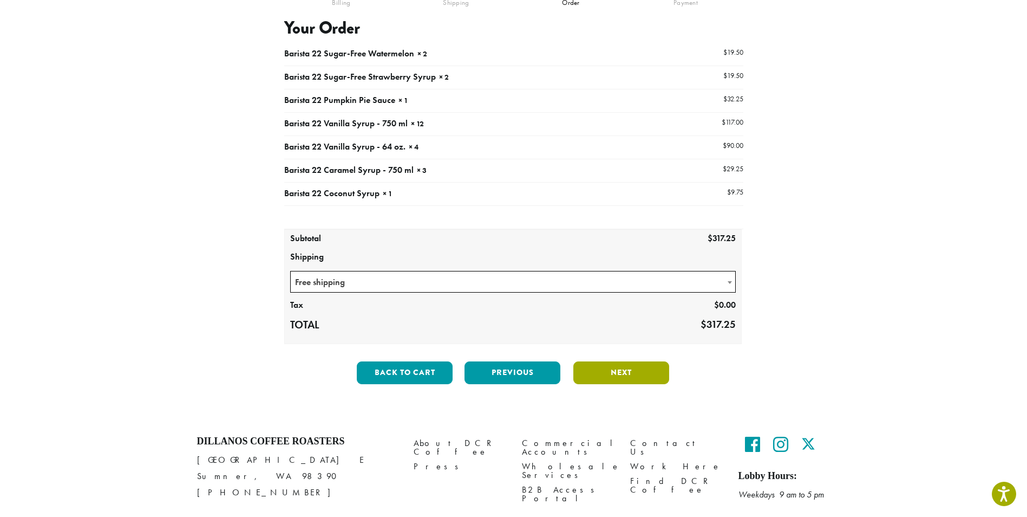
click at [617, 361] on button "Next" at bounding box center [622, 372] width 96 height 23
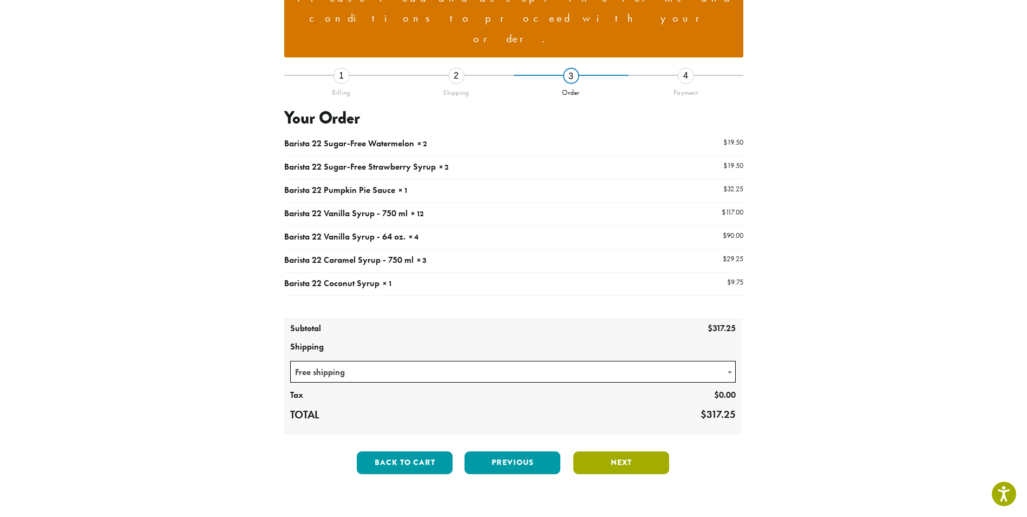
scroll to position [133, 0]
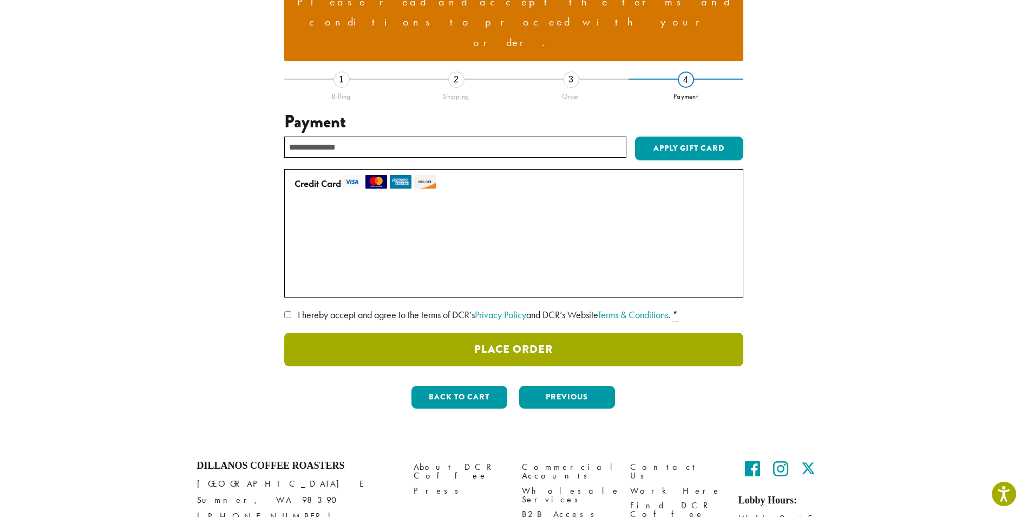
click at [533, 333] on button "Place Order" at bounding box center [513, 350] width 459 height 34
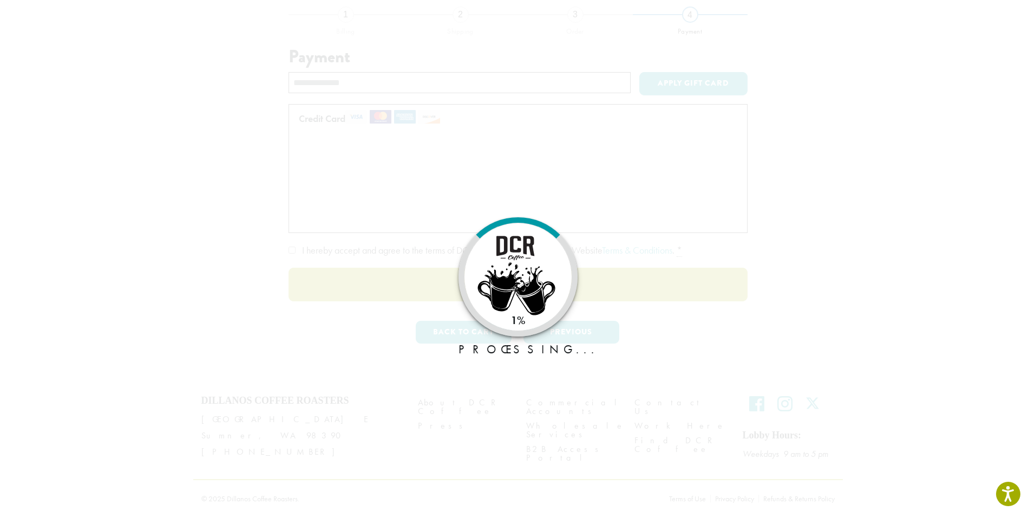
scroll to position [86, 0]
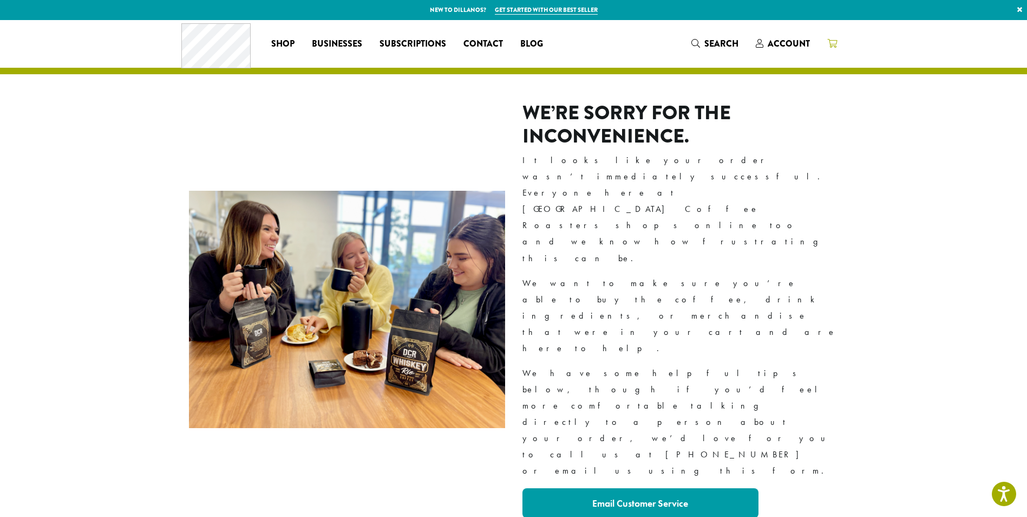
click at [830, 45] on icon at bounding box center [832, 43] width 10 height 9
click at [793, 40] on span "Account" at bounding box center [789, 43] width 42 height 12
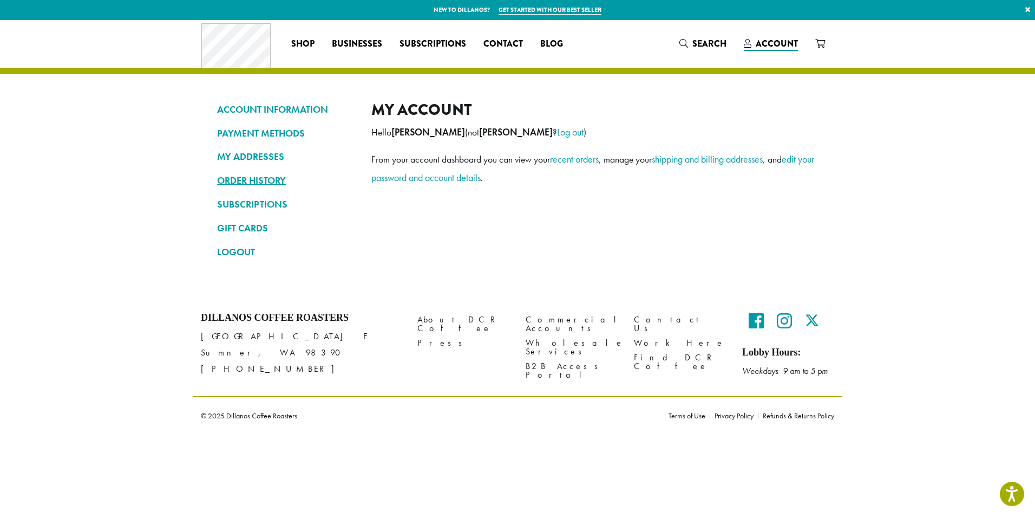
click at [239, 178] on link "ORDER HISTORY" at bounding box center [286, 180] width 138 height 18
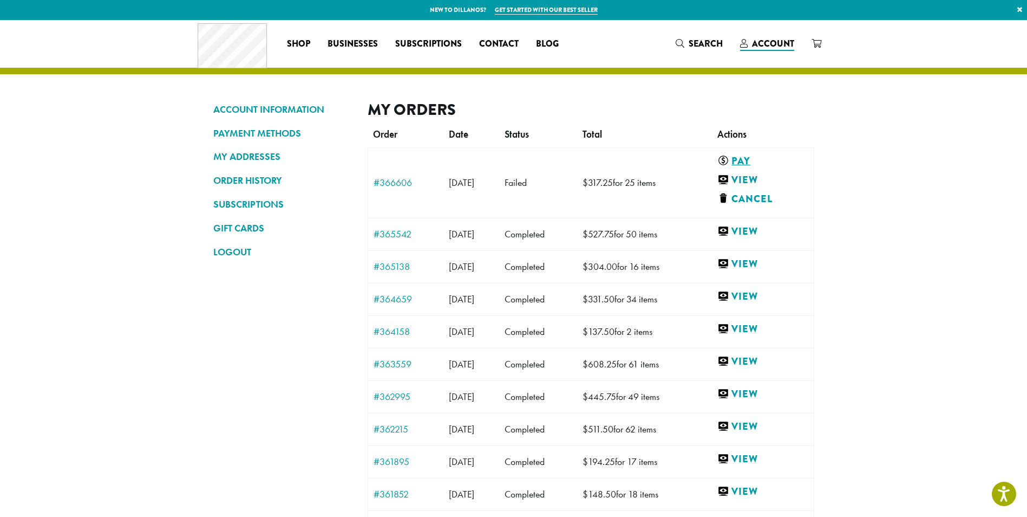
click at [753, 161] on link "Pay" at bounding box center [761, 161] width 86 height 14
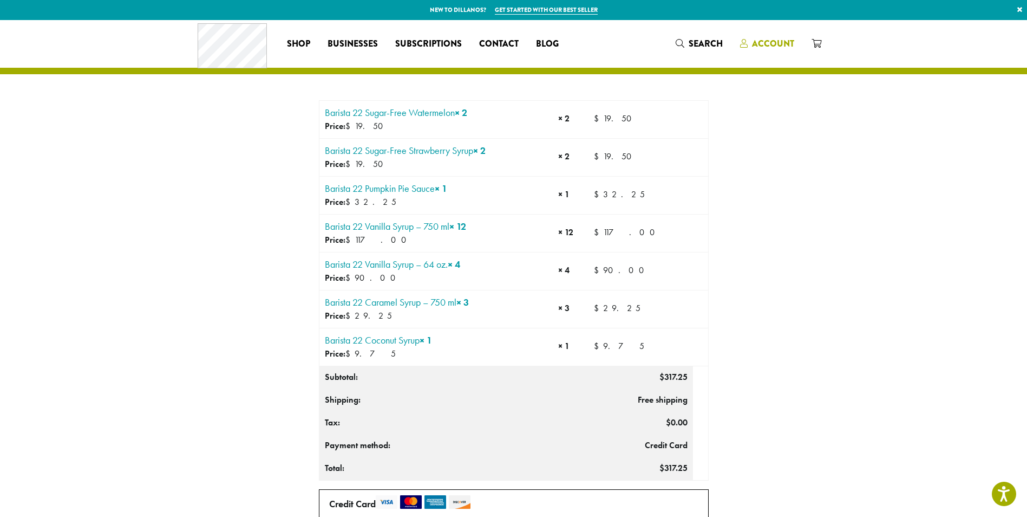
click at [778, 42] on span "Account" at bounding box center [773, 43] width 42 height 12
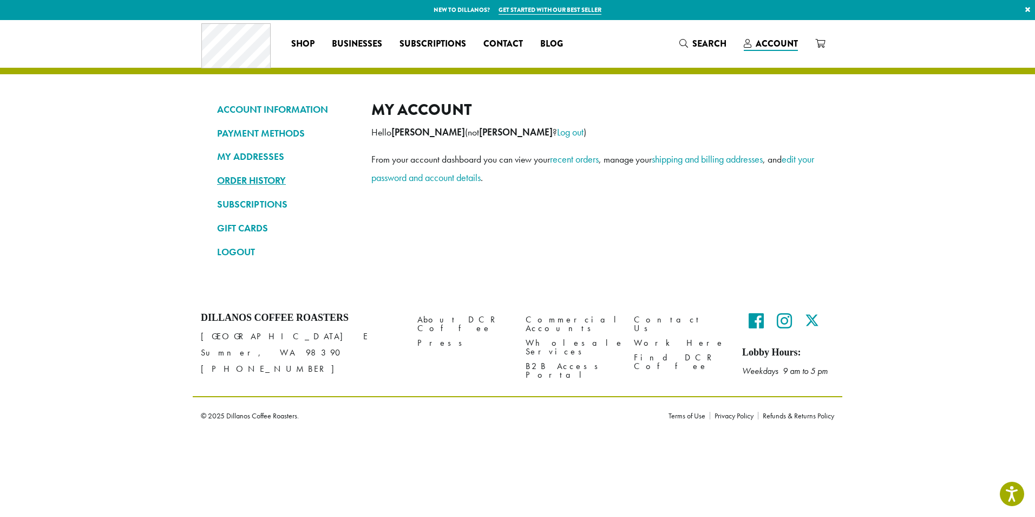
click at [253, 177] on link "ORDER HISTORY" at bounding box center [286, 180] width 138 height 18
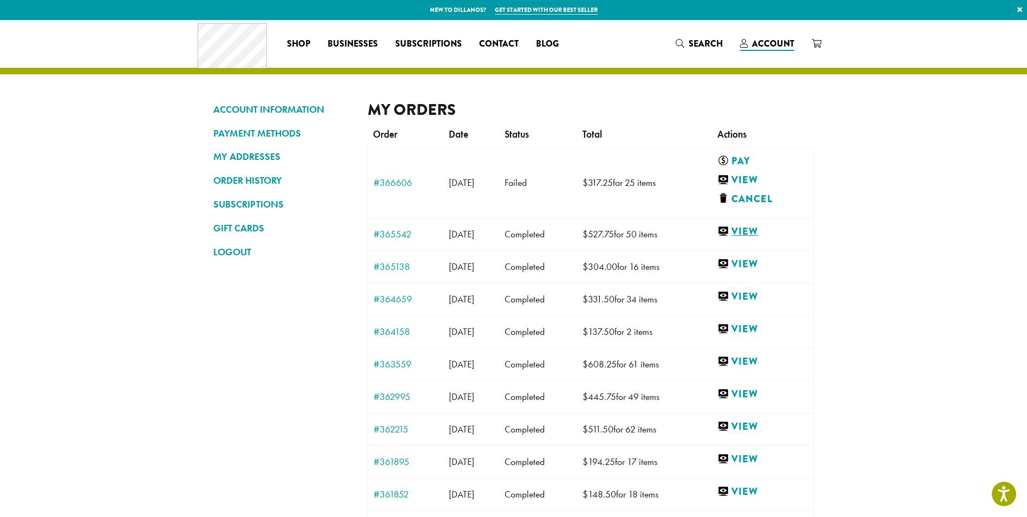
click at [767, 233] on link "View" at bounding box center [763, 232] width 90 height 14
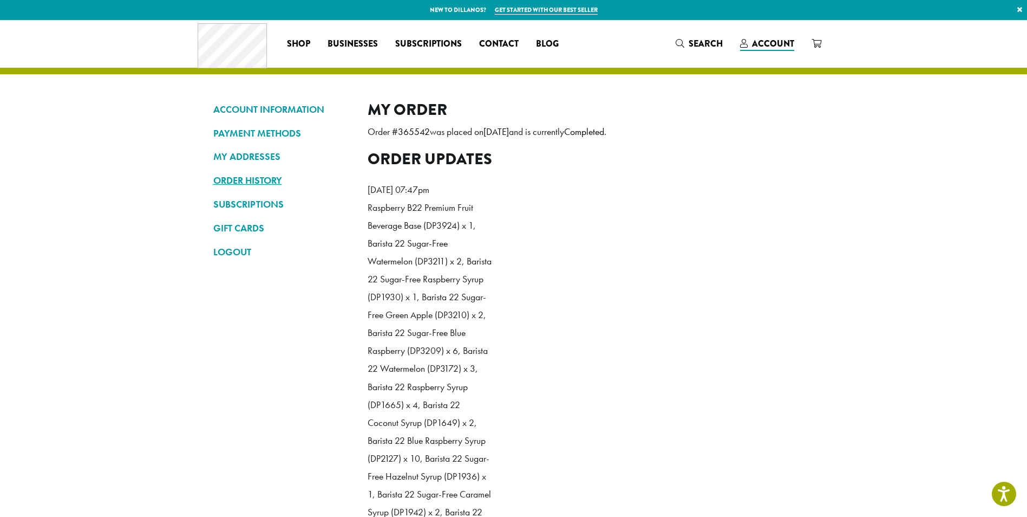
click at [233, 178] on link "ORDER HISTORY" at bounding box center [282, 180] width 138 height 18
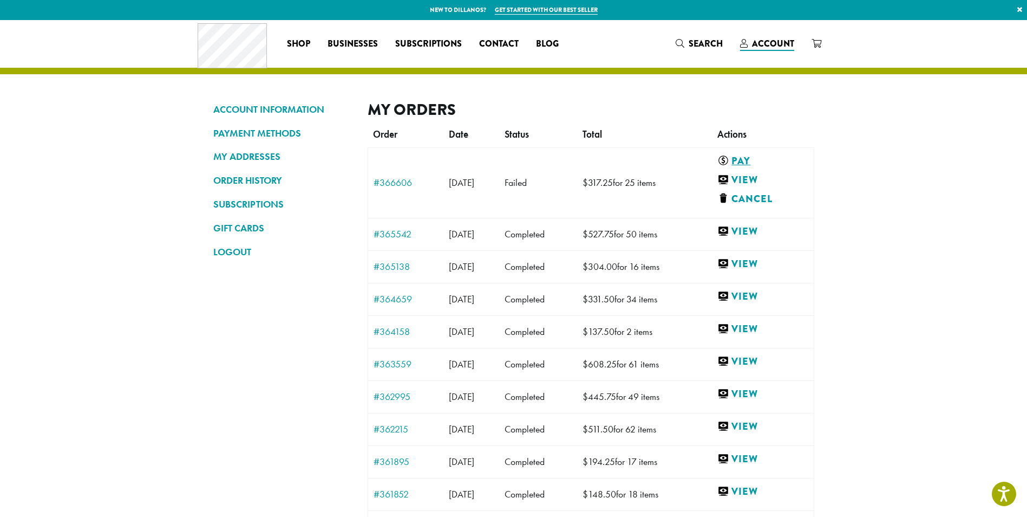
click at [752, 159] on link "Pay" at bounding box center [761, 161] width 86 height 14
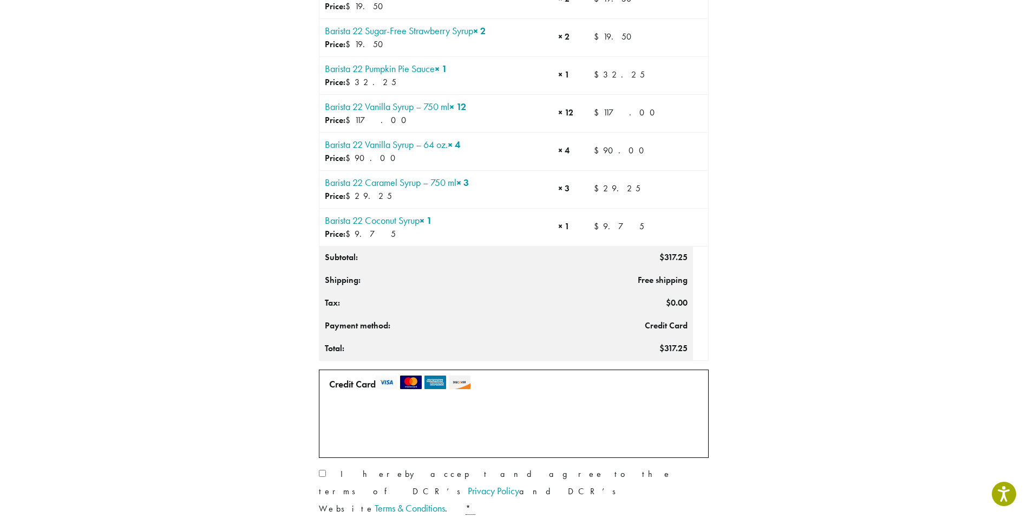
scroll to position [162, 0]
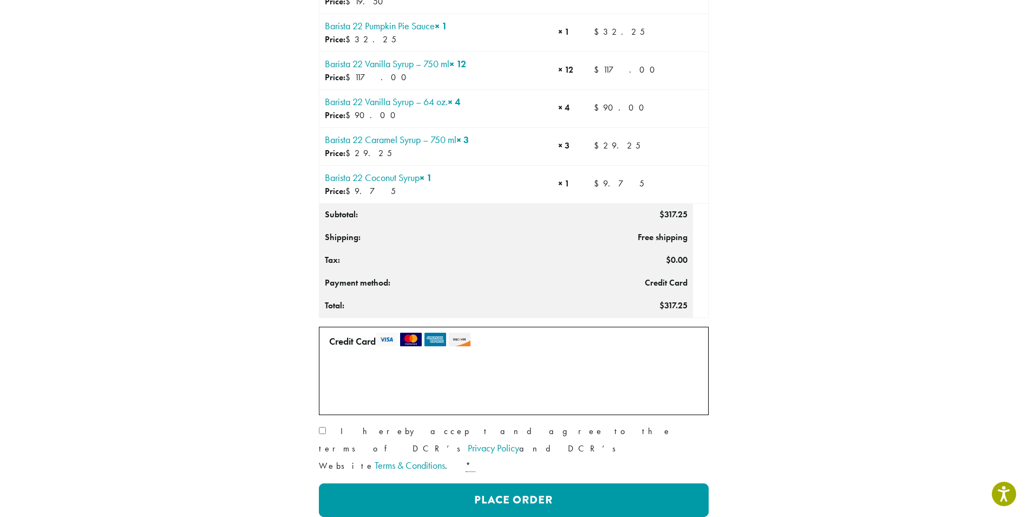
click at [952, 289] on section "Product Qty Totals Barista 22 Sugar-Free Watermelon × 2 Price: $ 19.50 × 2 $ 19…" at bounding box center [513, 206] width 1027 height 696
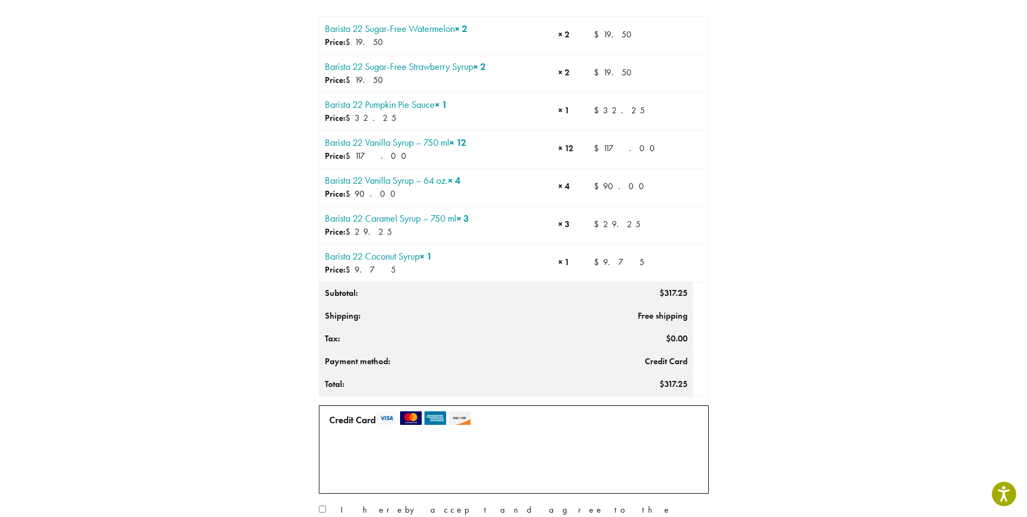
scroll to position [0, 0]
